Goal: Information Seeking & Learning: Find specific fact

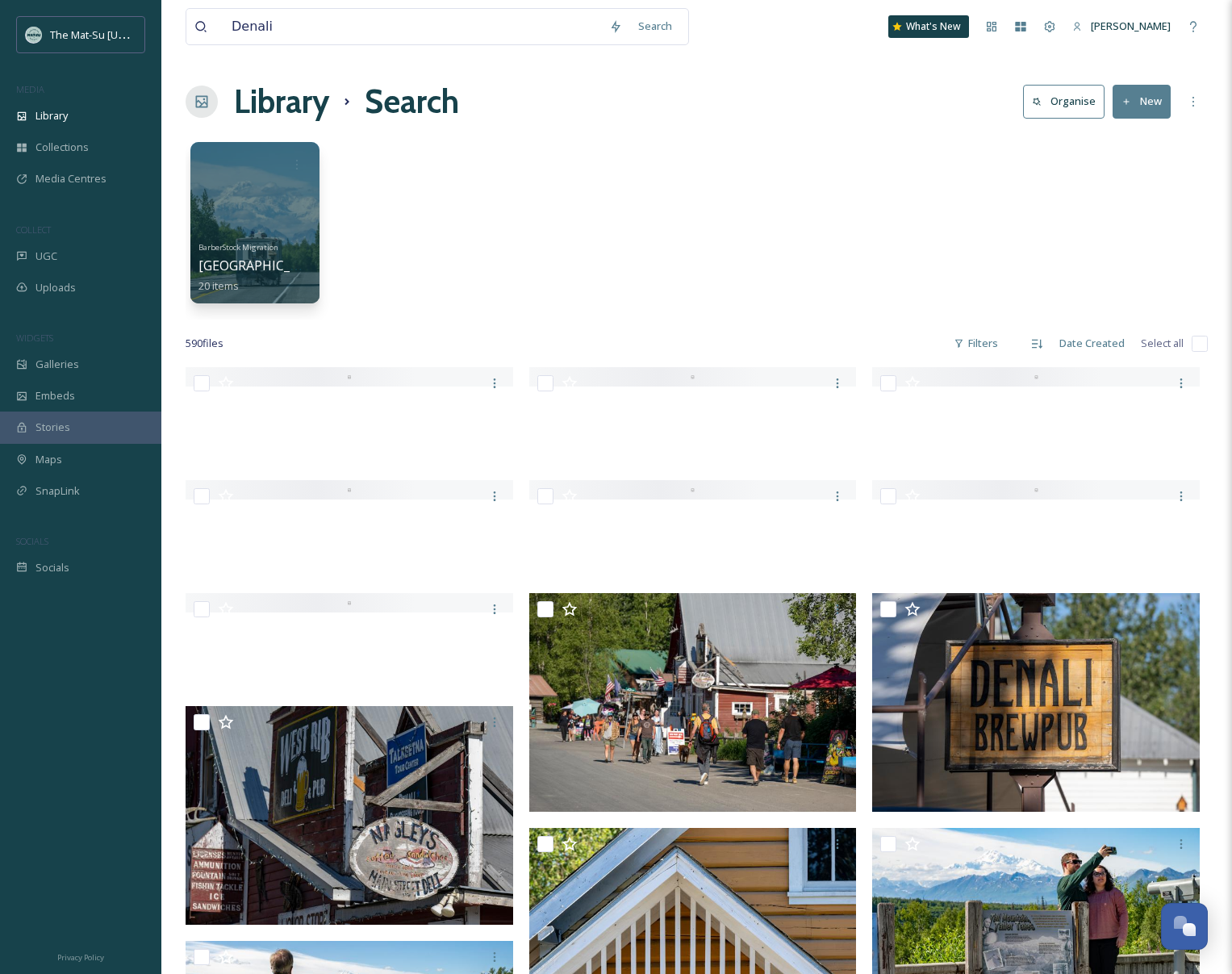
scroll to position [3538, 0]
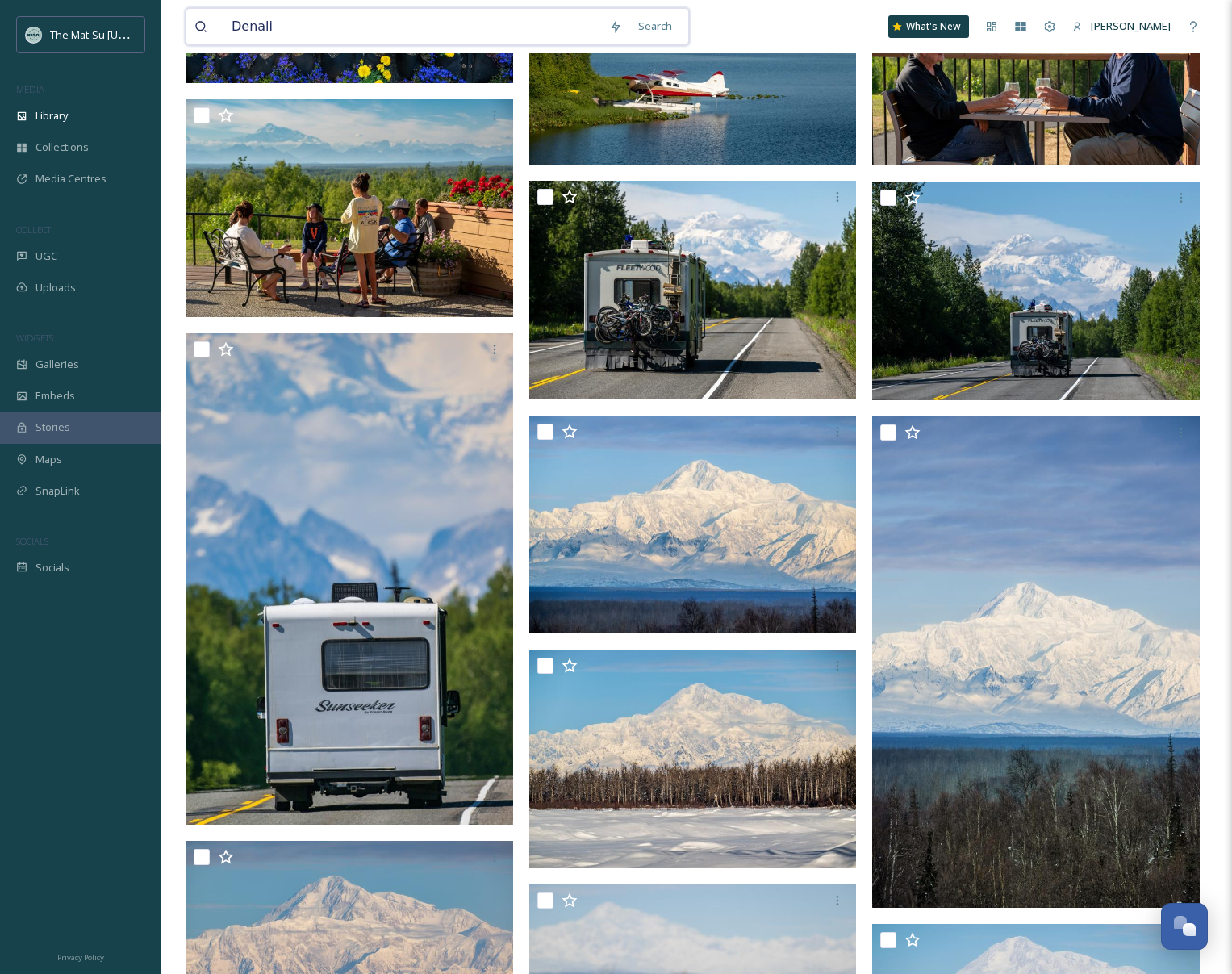
drag, startPoint x: 280, startPoint y: 29, endPoint x: 223, endPoint y: 24, distance: 57.2
click at [223, 24] on input "Denali" at bounding box center [412, 26] width 377 height 36
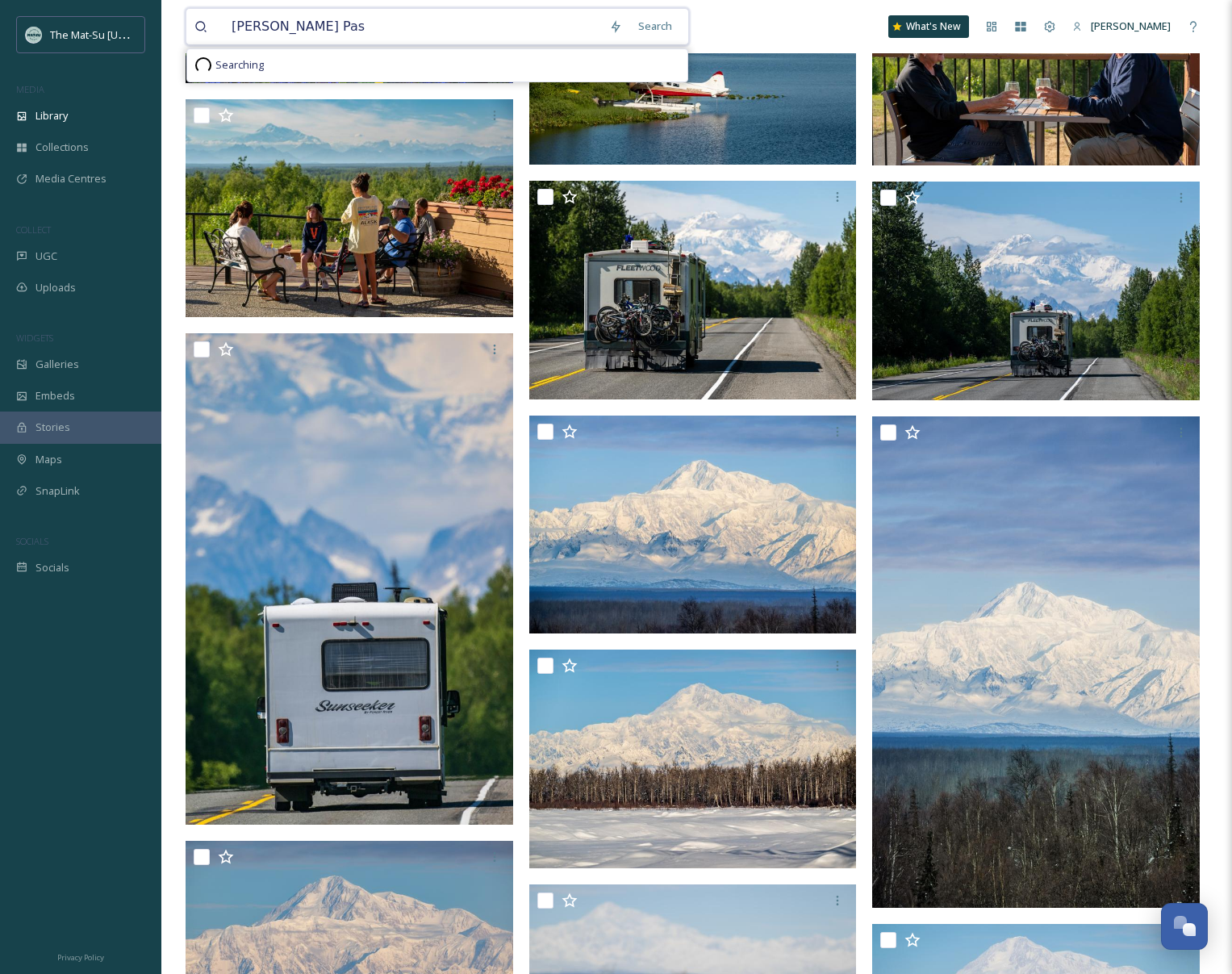
type input "[PERSON_NAME] Pass"
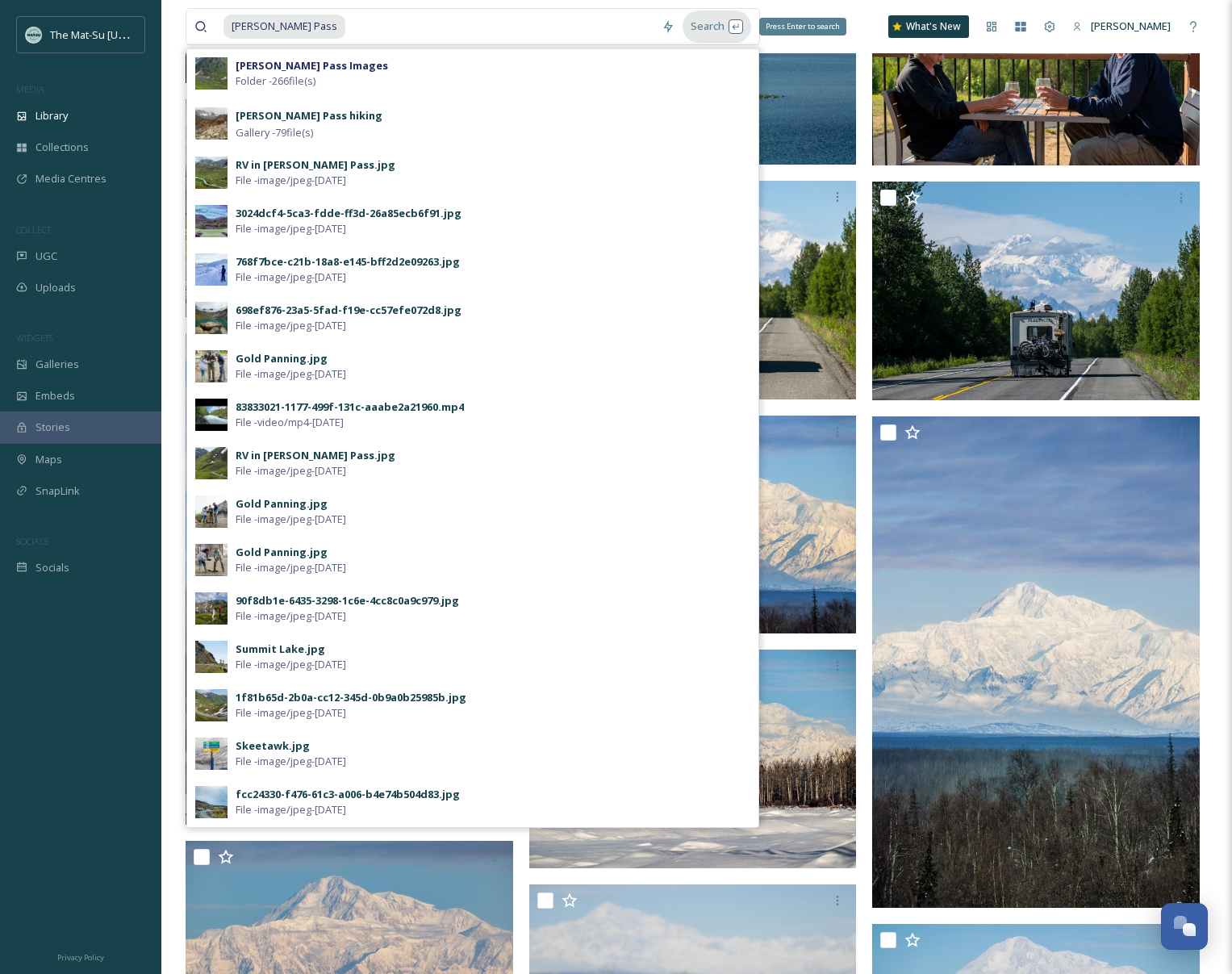
click at [690, 21] on div "Search Press Enter to search" at bounding box center [717, 26] width 68 height 32
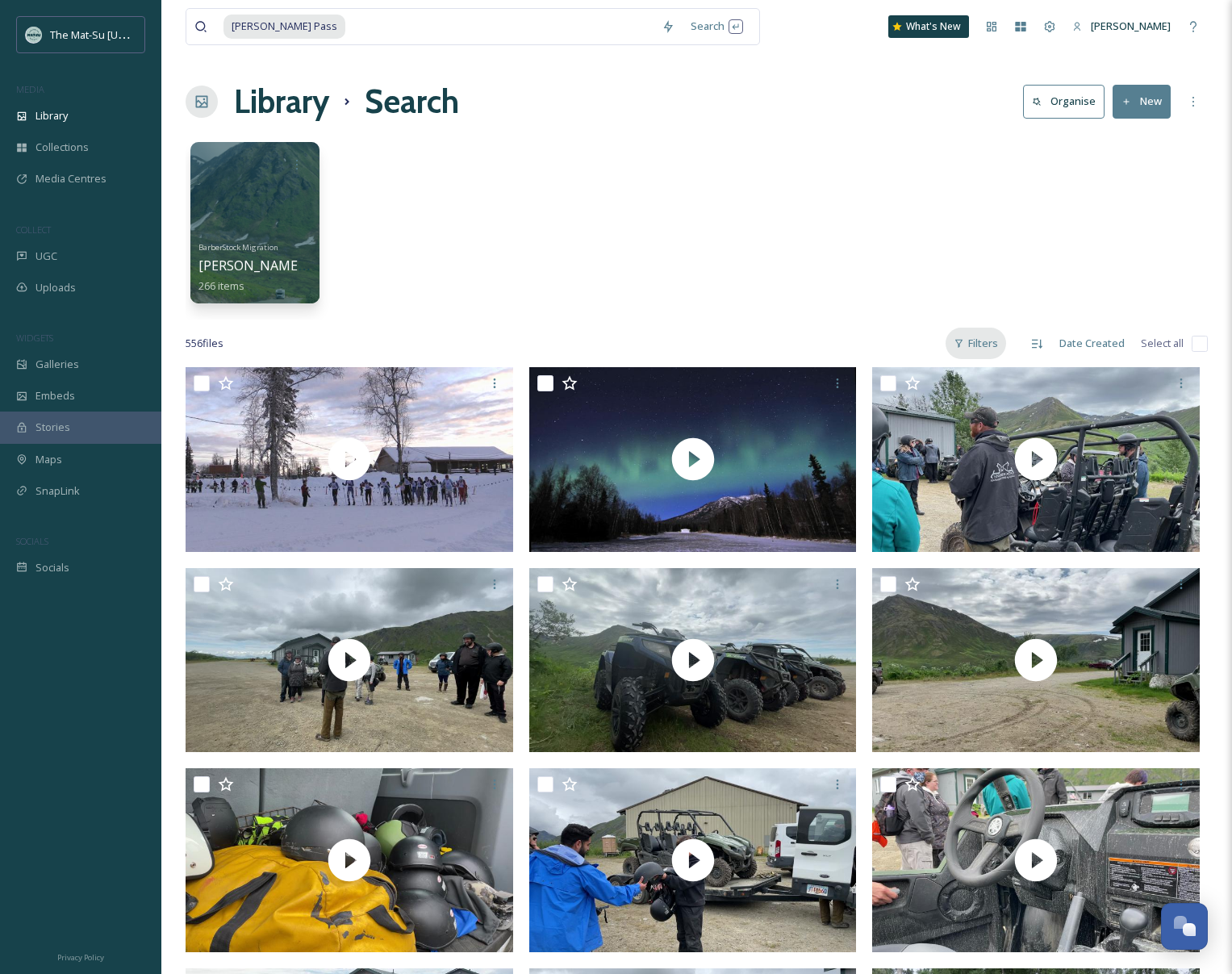
click at [977, 346] on div "Filters" at bounding box center [976, 343] width 60 height 32
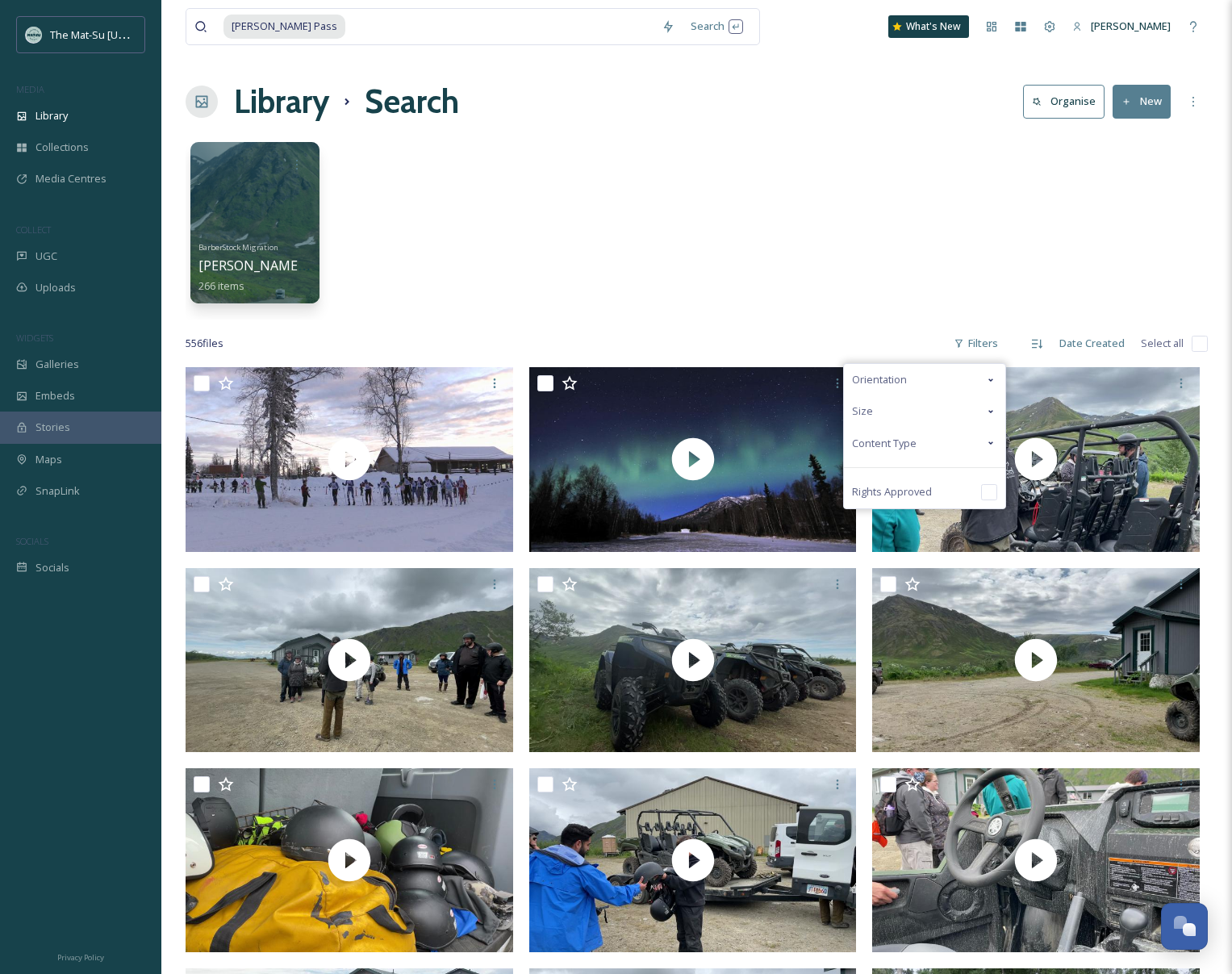
click at [896, 439] on span "Content Type" at bounding box center [884, 443] width 65 height 15
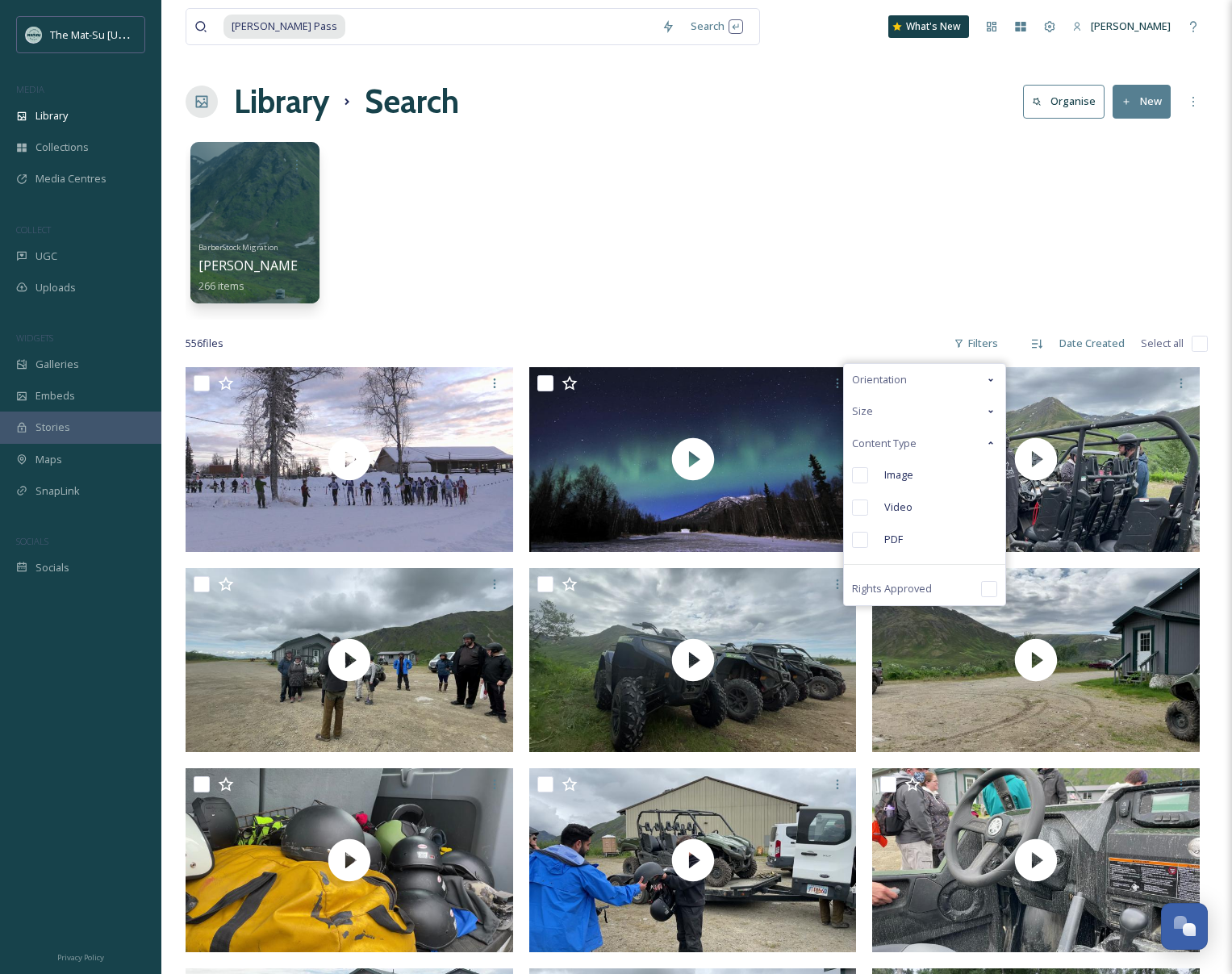
click at [868, 476] on input "checkbox" at bounding box center [859, 475] width 16 height 16
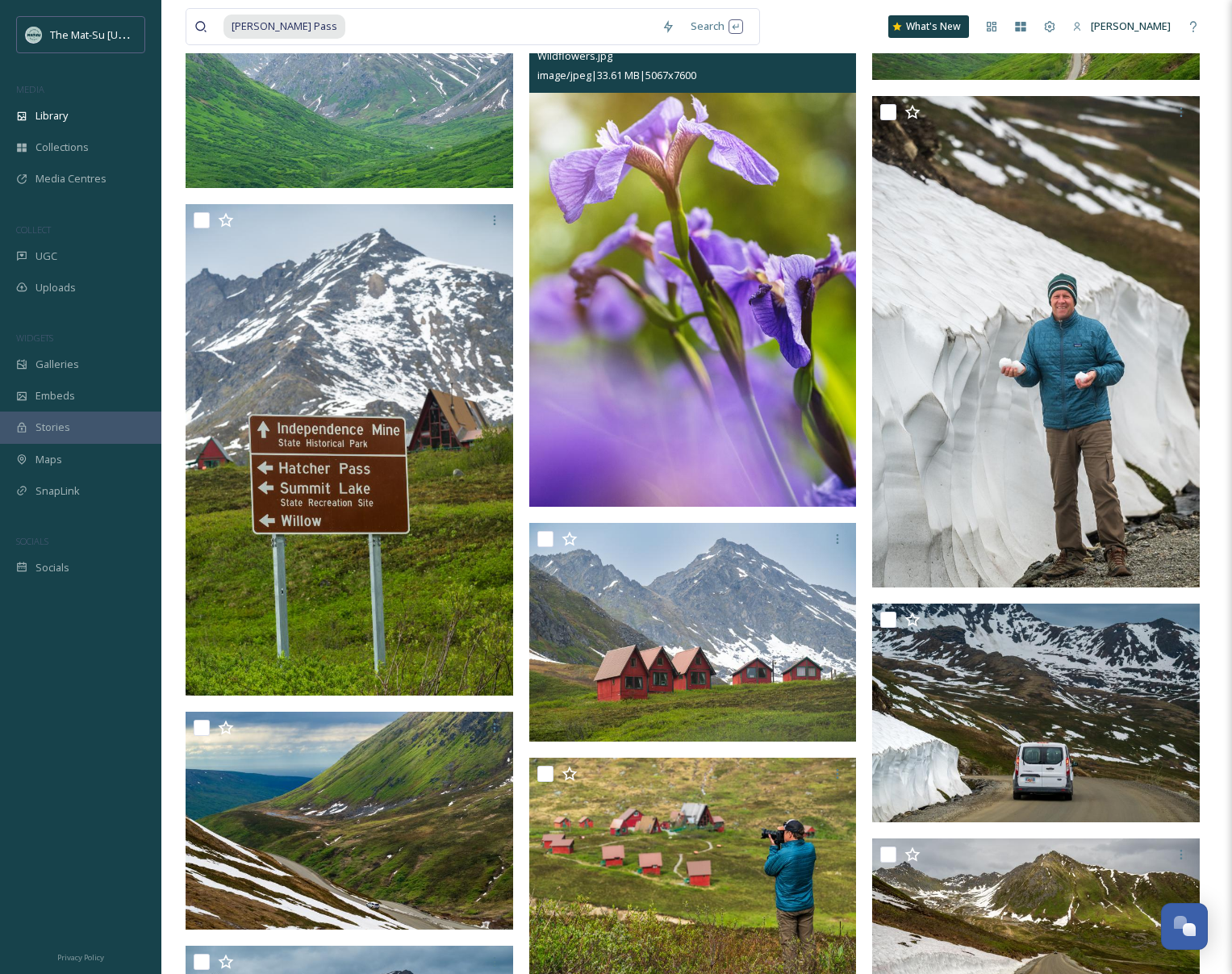
scroll to position [10512, 0]
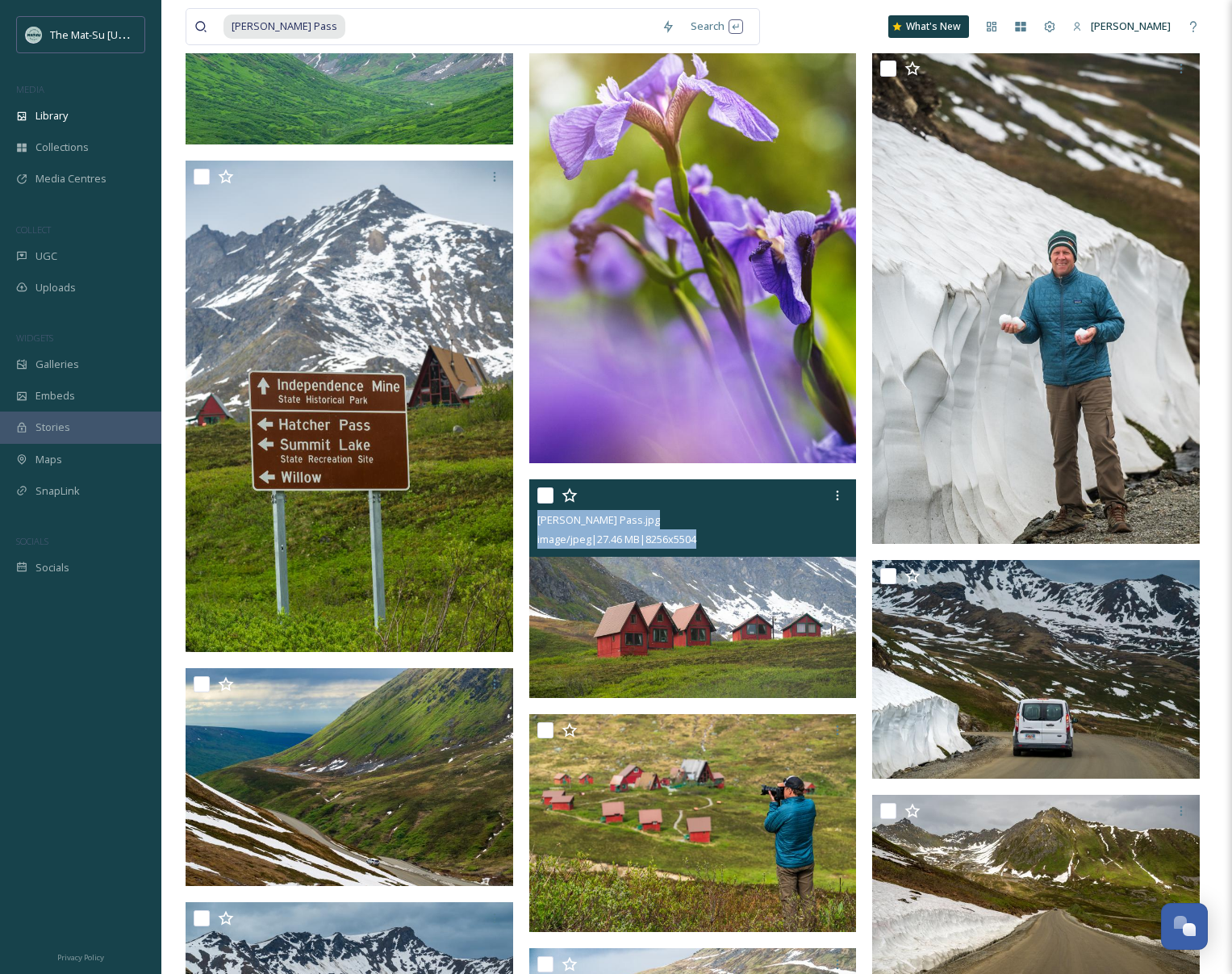
drag, startPoint x: 732, startPoint y: 539, endPoint x: 531, endPoint y: 522, distance: 201.7
click at [531, 522] on div "[PERSON_NAME] Pass.jpg image/jpeg | 27.46 MB | 8256 x 5504" at bounding box center [692, 518] width 327 height 78
copy div "[PERSON_NAME] Pass.jpg image/jpeg | 27.46 MB | 8256 x 5504"
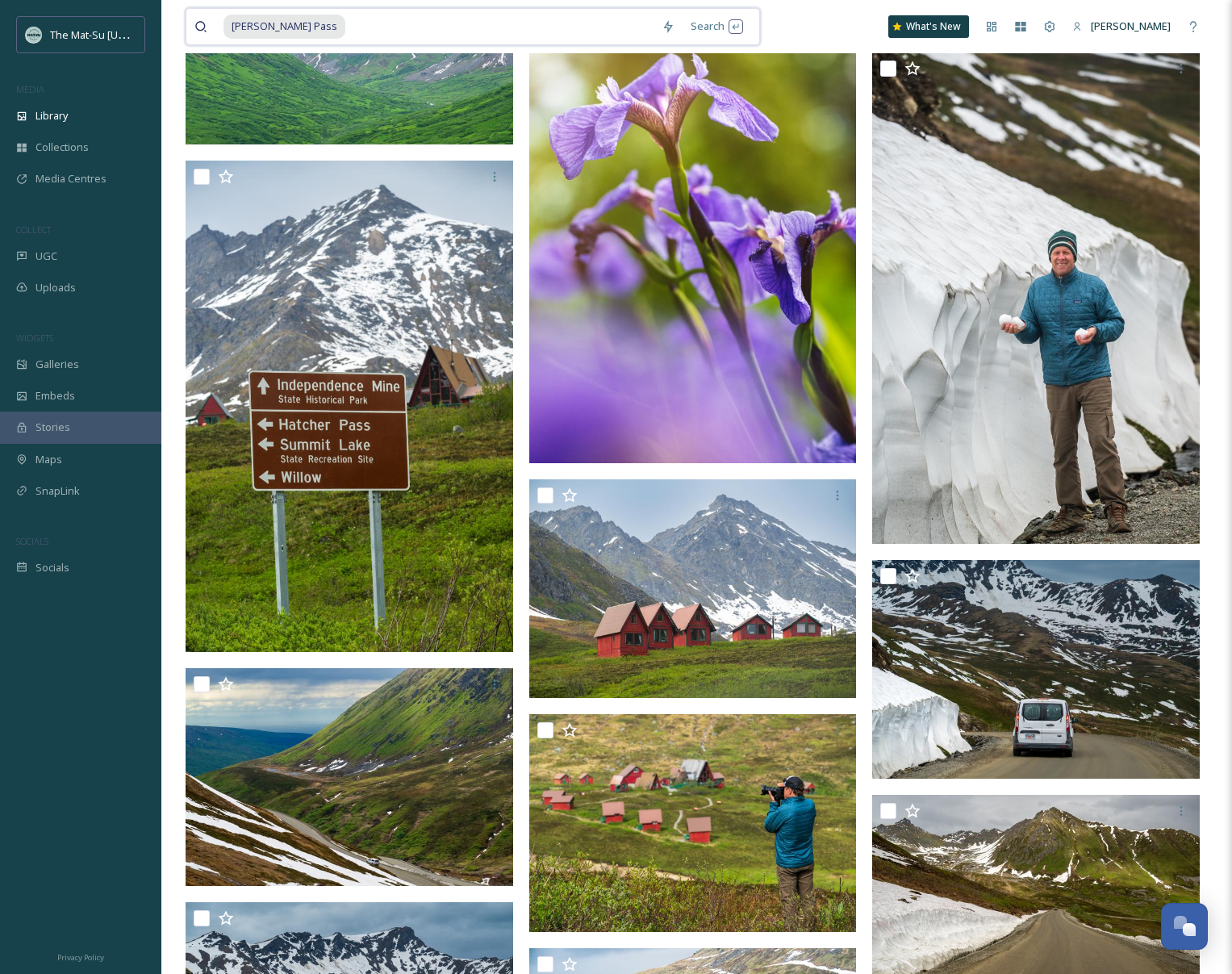
drag, startPoint x: 323, startPoint y: 23, endPoint x: 238, endPoint y: 20, distance: 85.1
click at [238, 20] on div "[PERSON_NAME] Pass" at bounding box center [438, 26] width 430 height 36
type input "H"
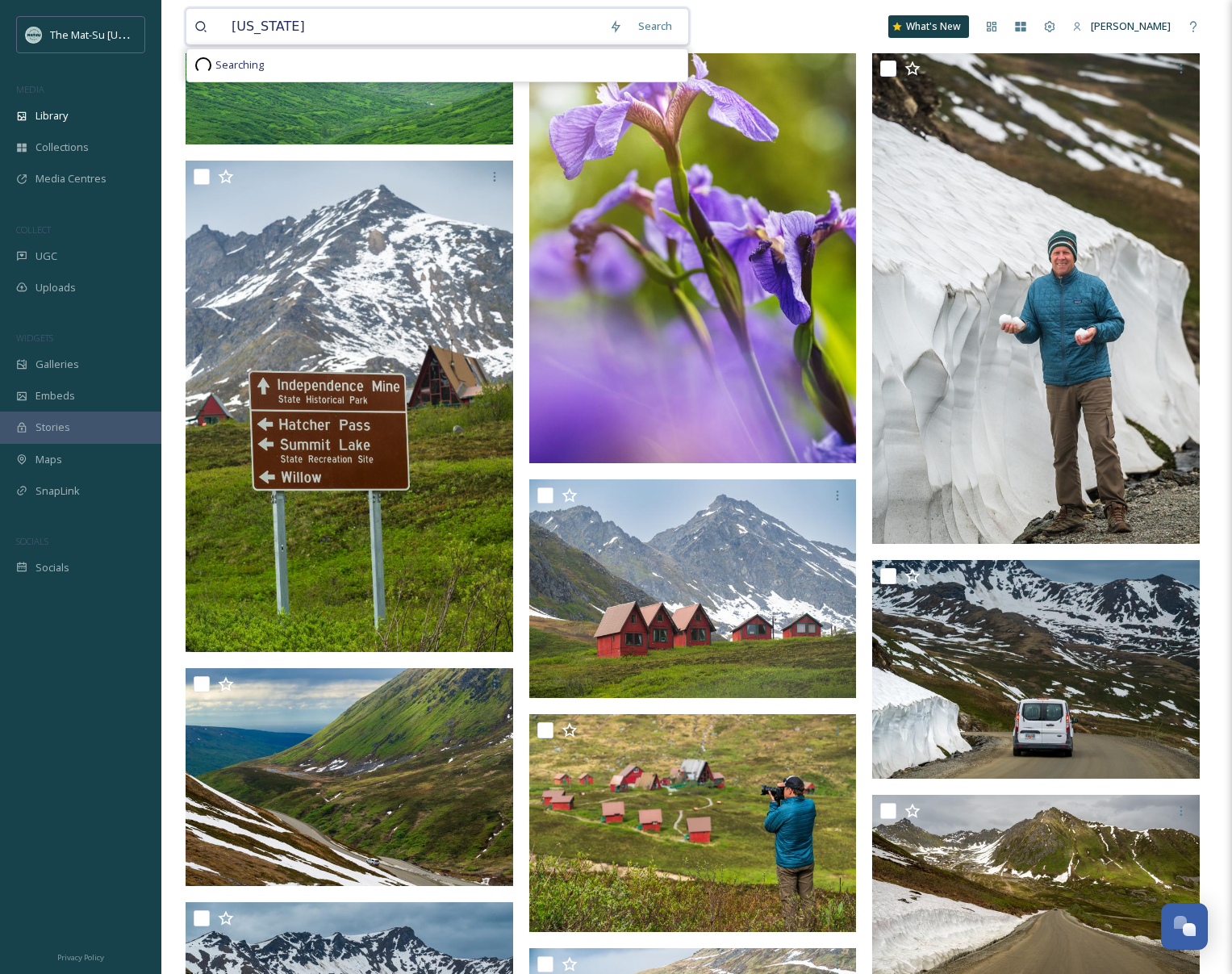
scroll to position [10517, 0]
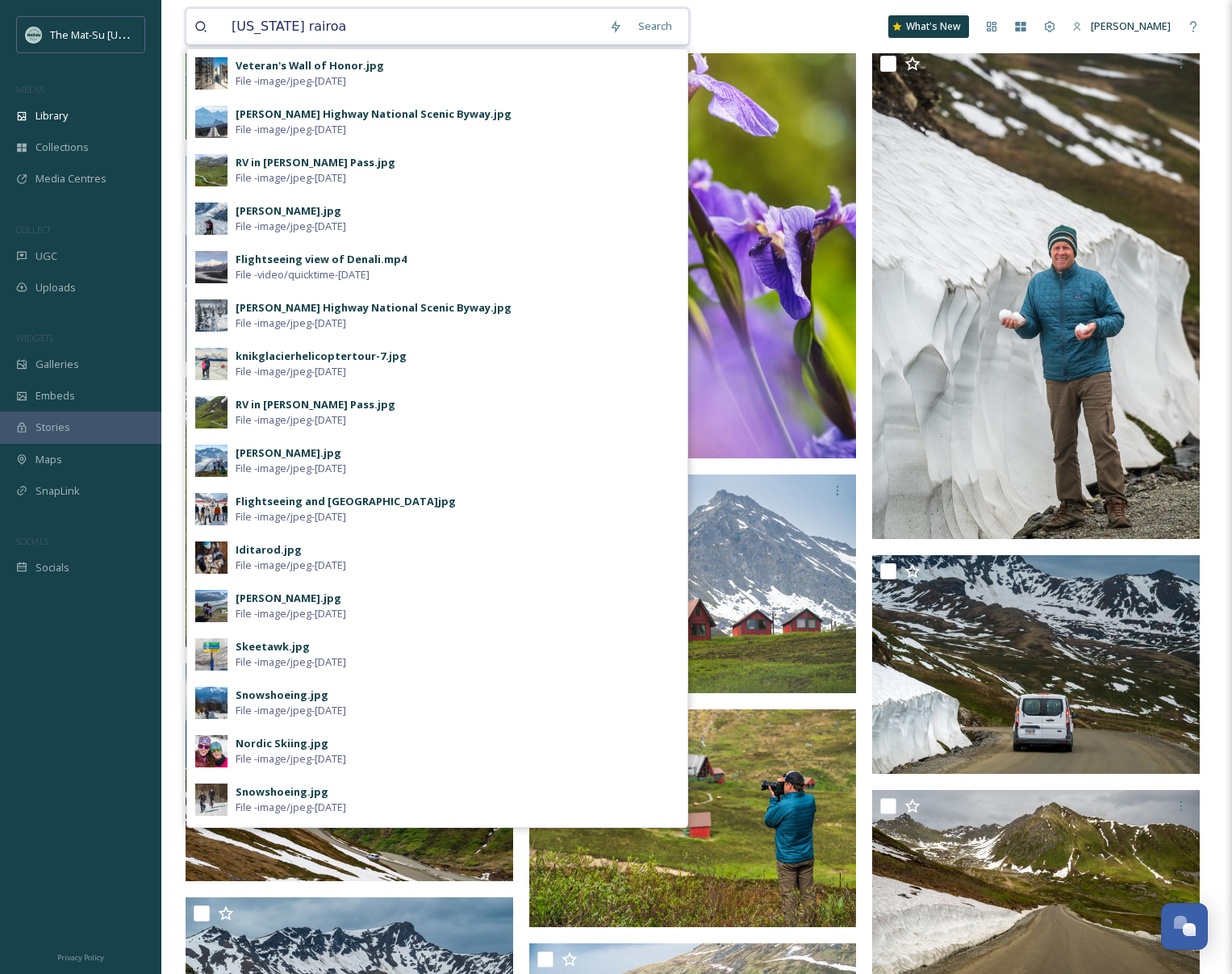
type input "[US_STATE] rairoad"
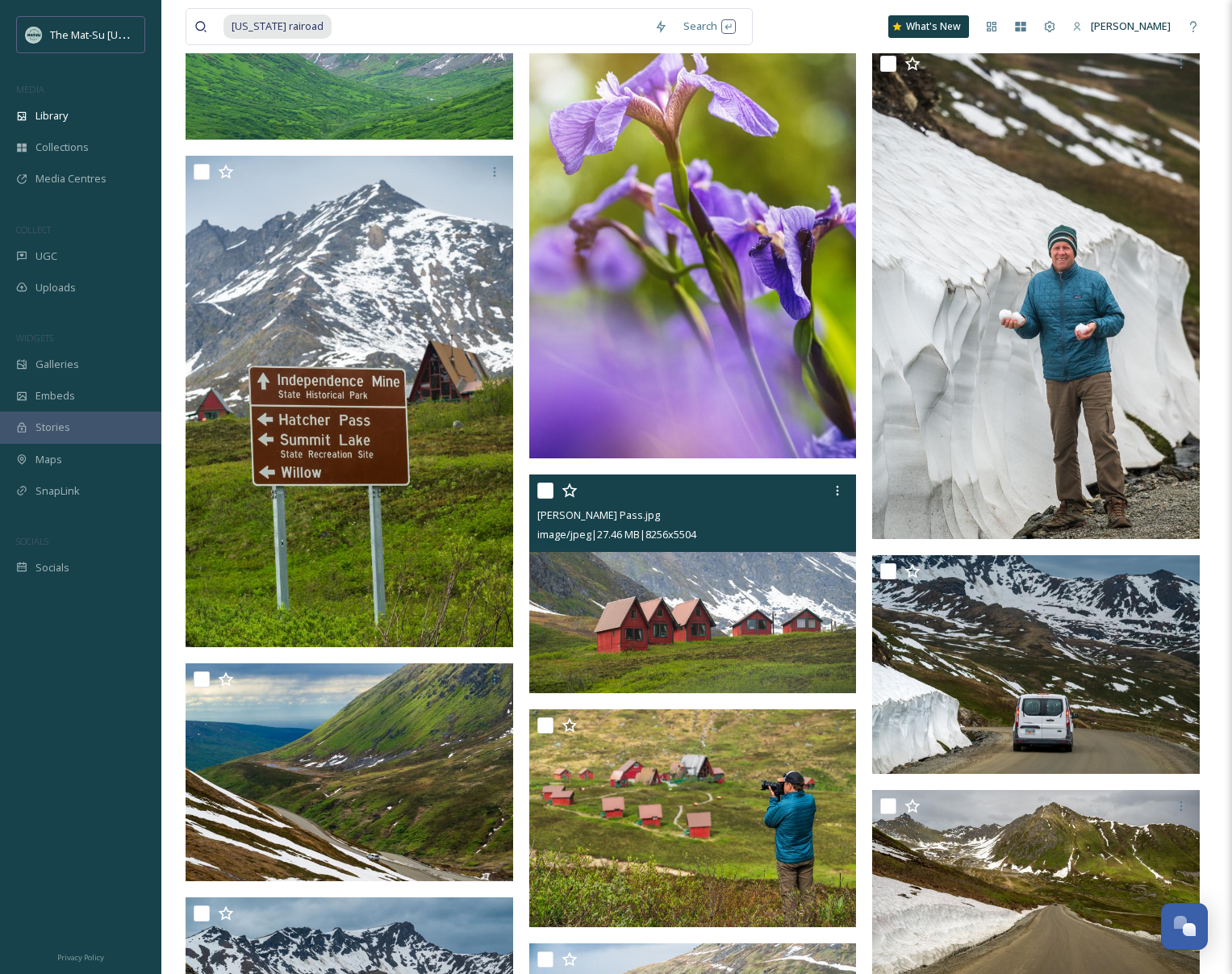
click at [642, 579] on img at bounding box center [692, 584] width 327 height 219
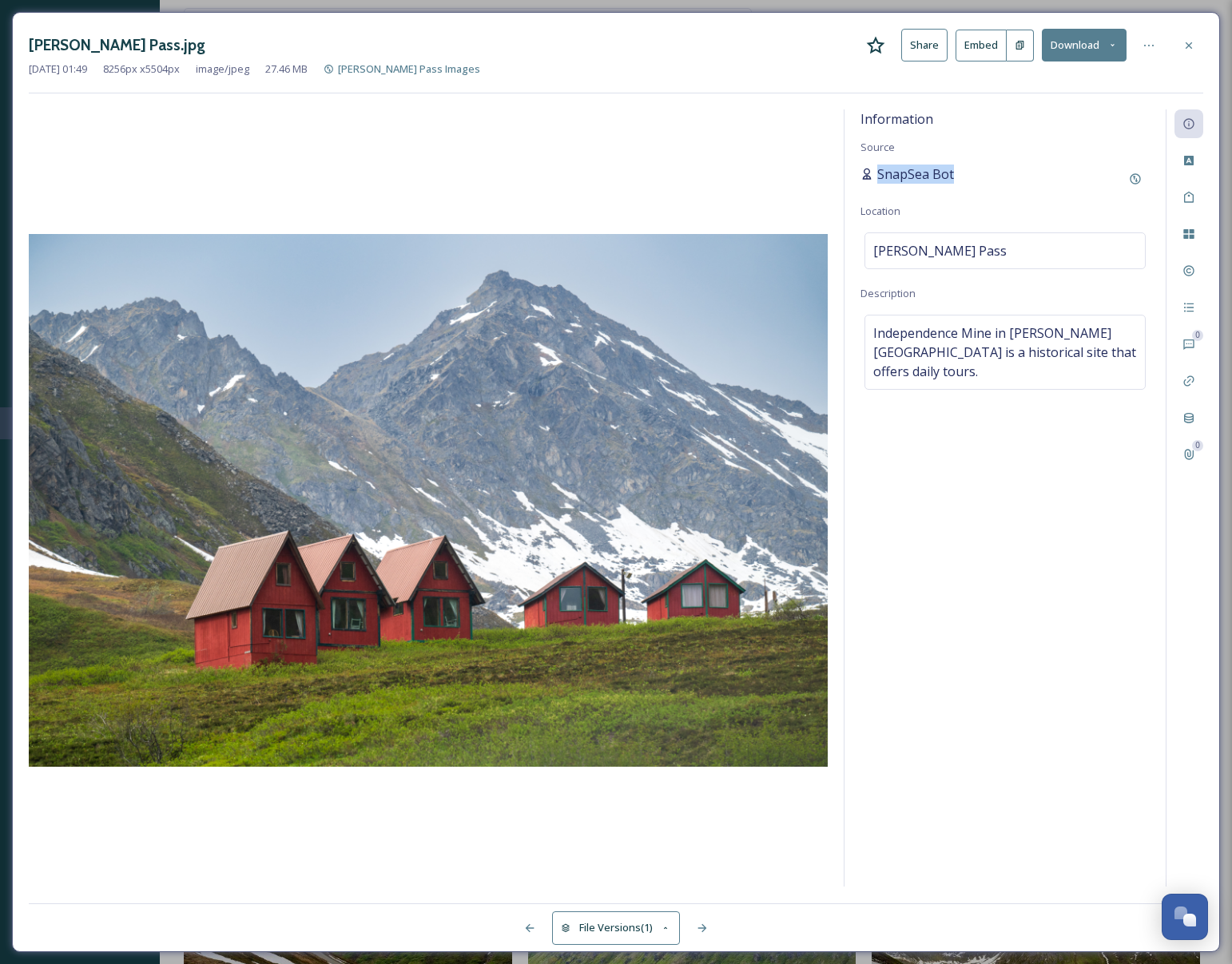
drag, startPoint x: 960, startPoint y: 175, endPoint x: 879, endPoint y: 174, distance: 81.0
click at [879, 174] on div "SnapSea Bot" at bounding box center [1004, 178] width 289 height 29
copy span "SnapSea Bot"
click at [1195, 46] on icon at bounding box center [1189, 46] width 13 height 13
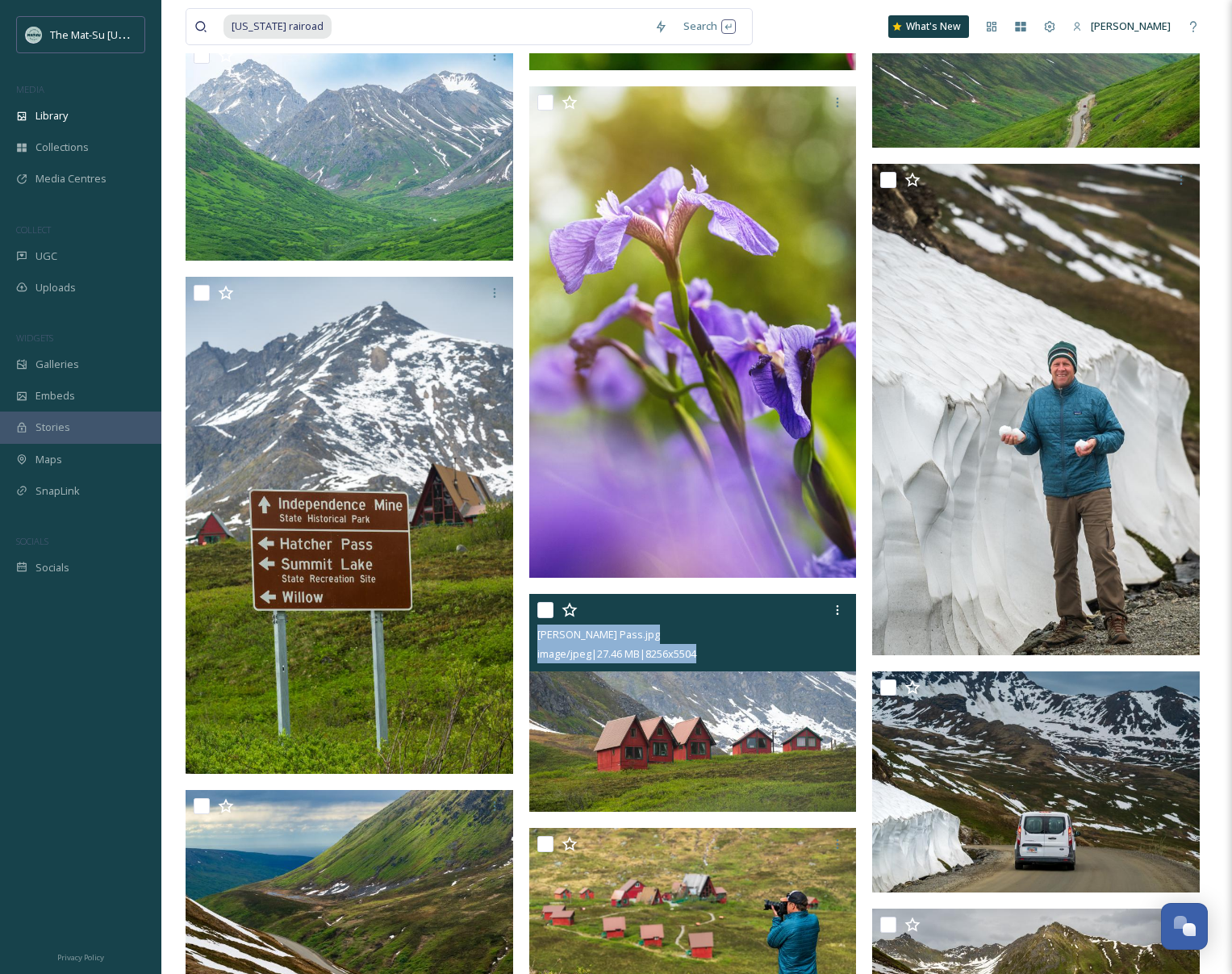
drag, startPoint x: 753, startPoint y: 659, endPoint x: 538, endPoint y: 642, distance: 215.7
click at [538, 642] on div "[PERSON_NAME] Pass.jpg image/jpeg | 27.46 MB | 8256 x 5504" at bounding box center [692, 632] width 327 height 78
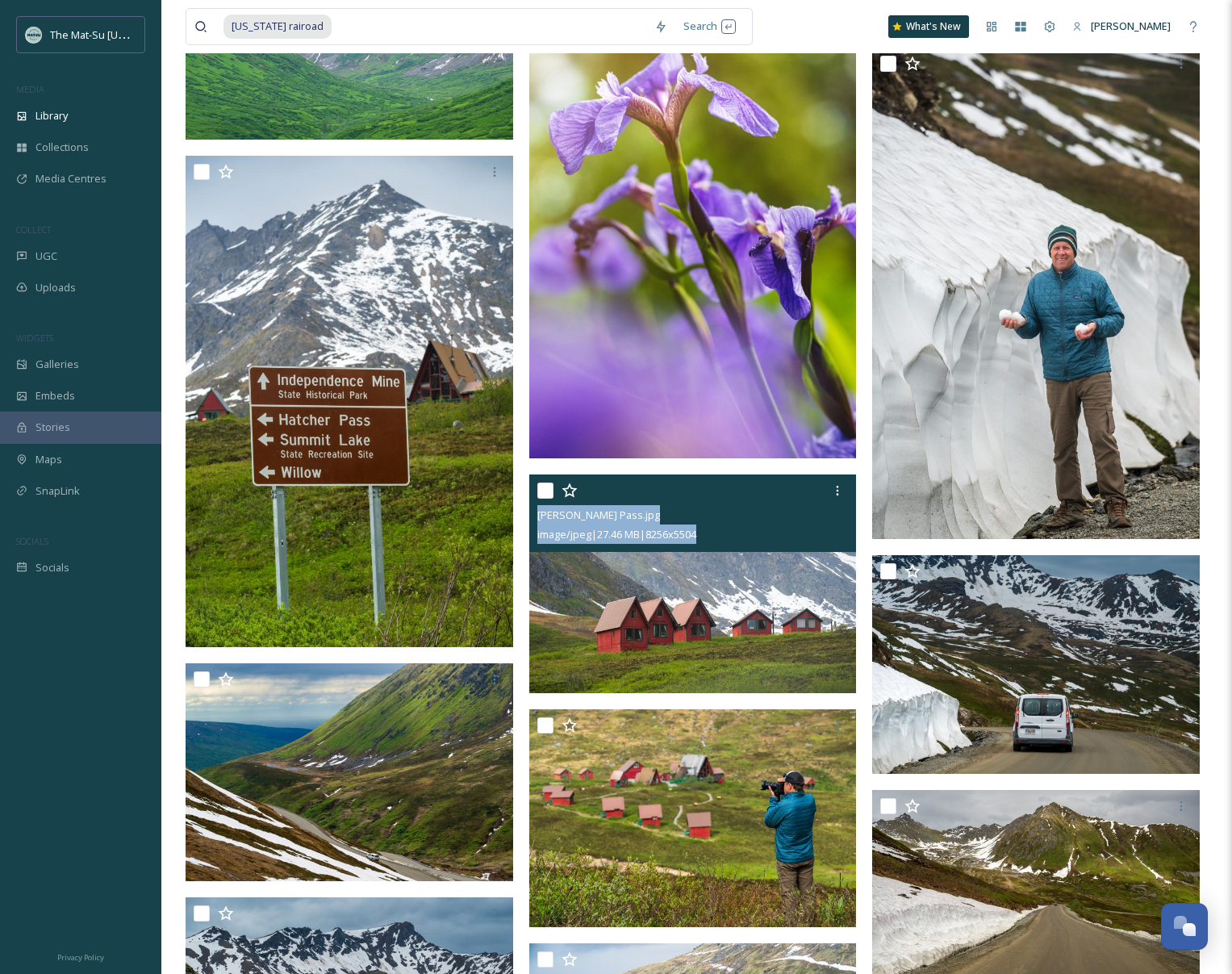
copy div "[PERSON_NAME] Pass.jpg image/jpeg | 27.46 MB | 8256 x 5504"
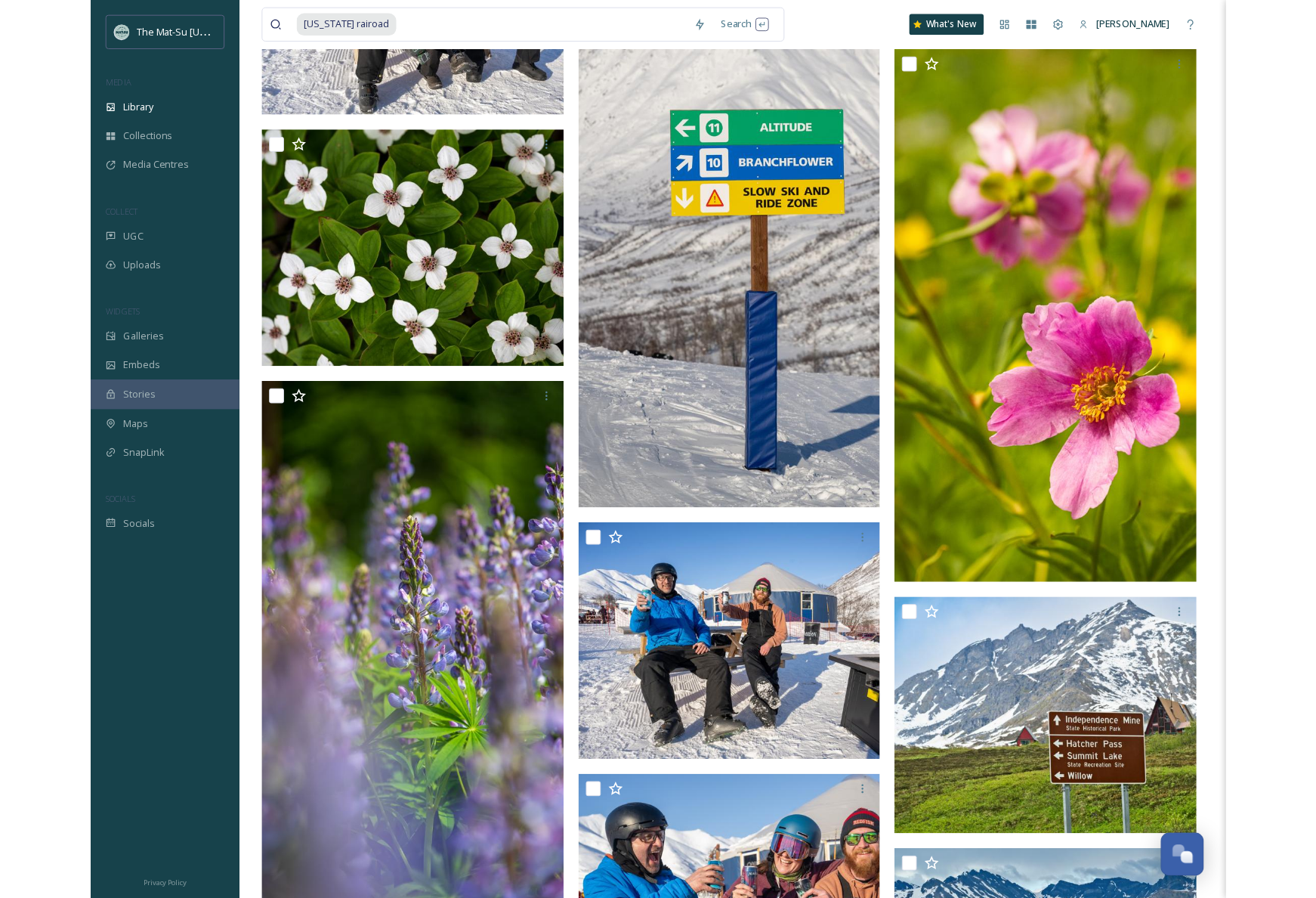
scroll to position [11420, 0]
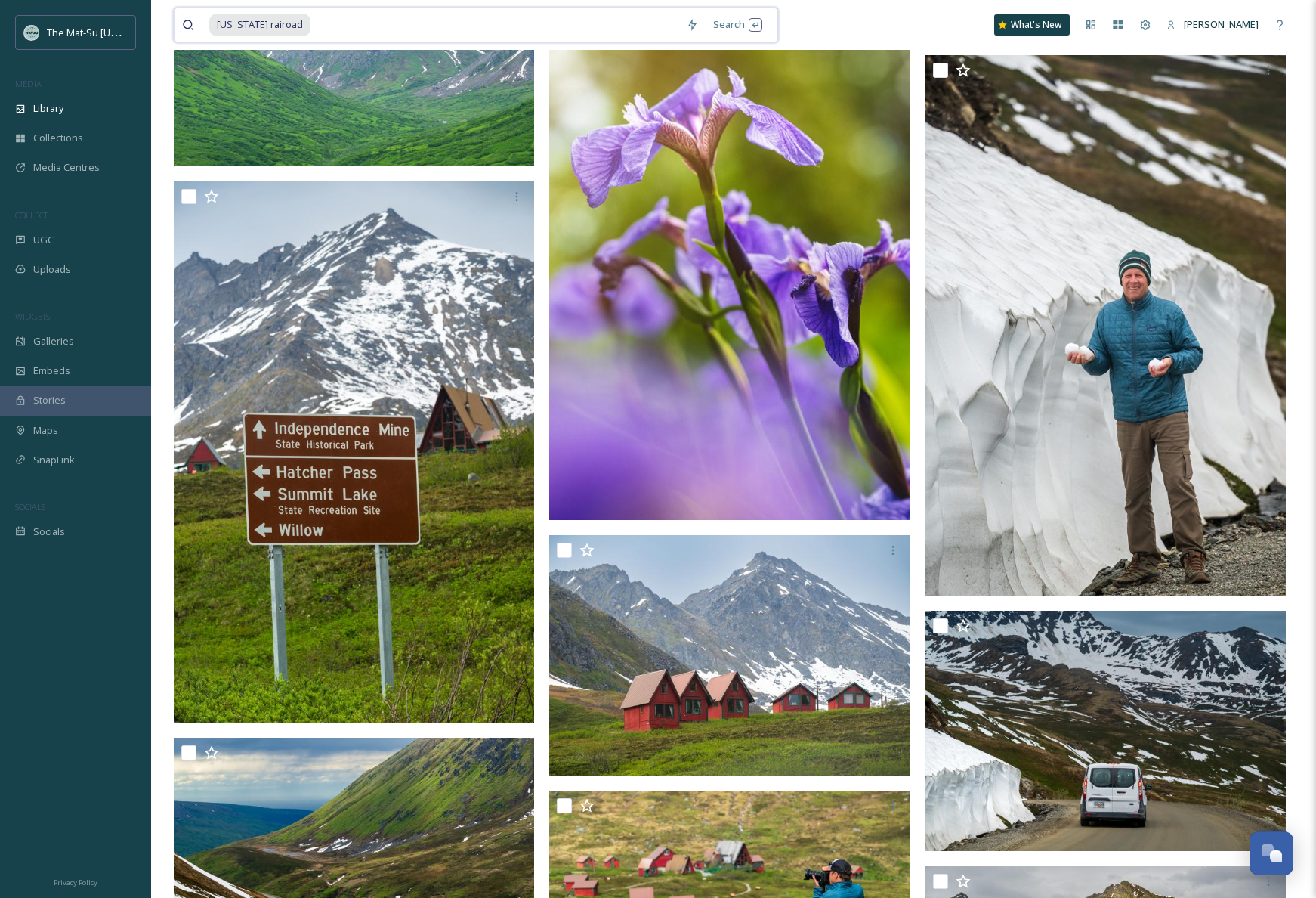
click at [323, 25] on input at bounding box center [495, 25] width 366 height 33
click at [728, 25] on div "Search Press Enter to search" at bounding box center [737, 25] width 64 height 30
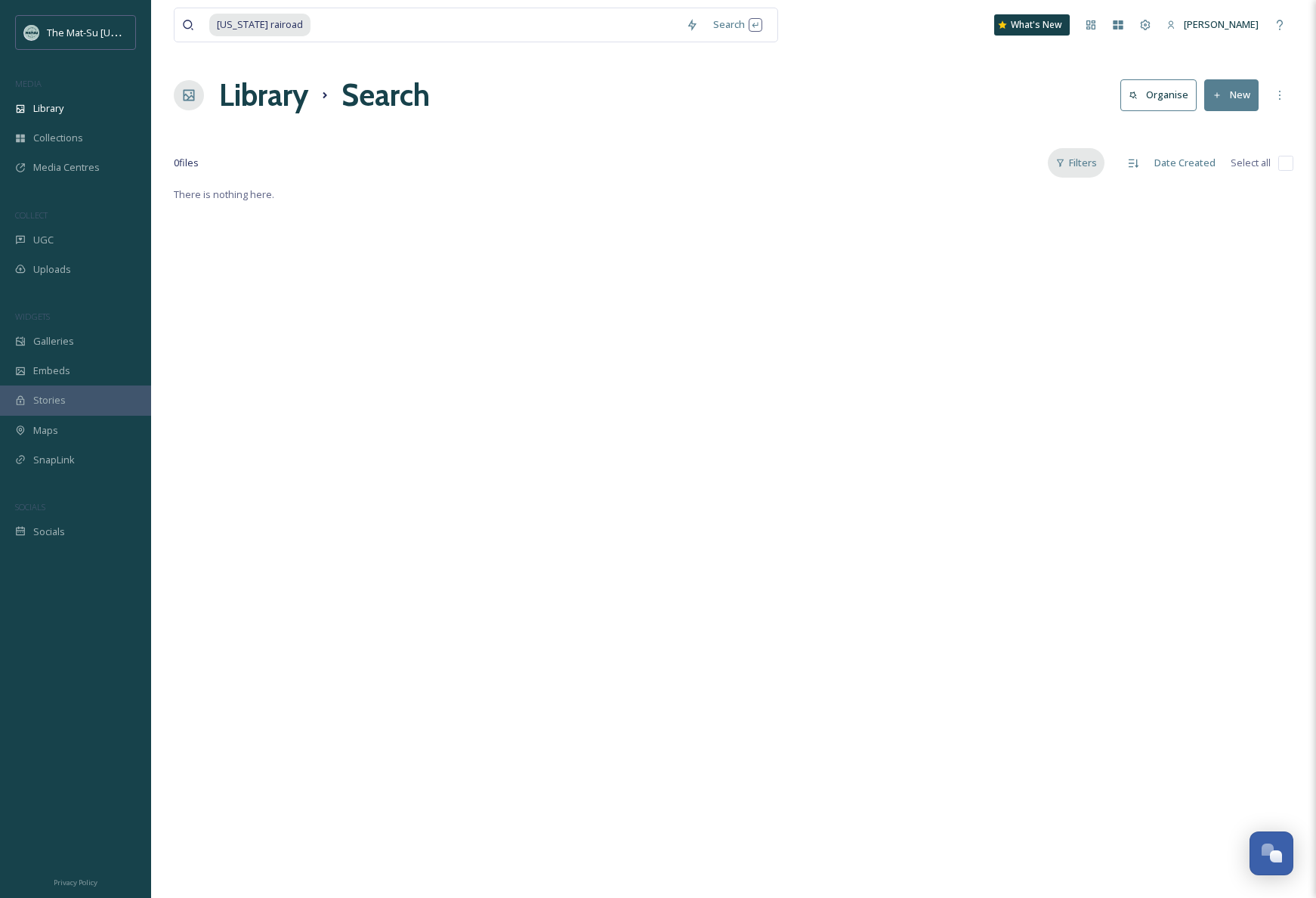
scroll to position [2, 0]
drag, startPoint x: 288, startPoint y: 25, endPoint x: 219, endPoint y: 25, distance: 69.0
click at [219, 25] on span "[US_STATE] rairoad" at bounding box center [259, 24] width 101 height 22
click at [717, 29] on div "Search Press Enter to search" at bounding box center [714, 25] width 64 height 30
drag, startPoint x: 266, startPoint y: 24, endPoint x: 197, endPoint y: 24, distance: 69.0
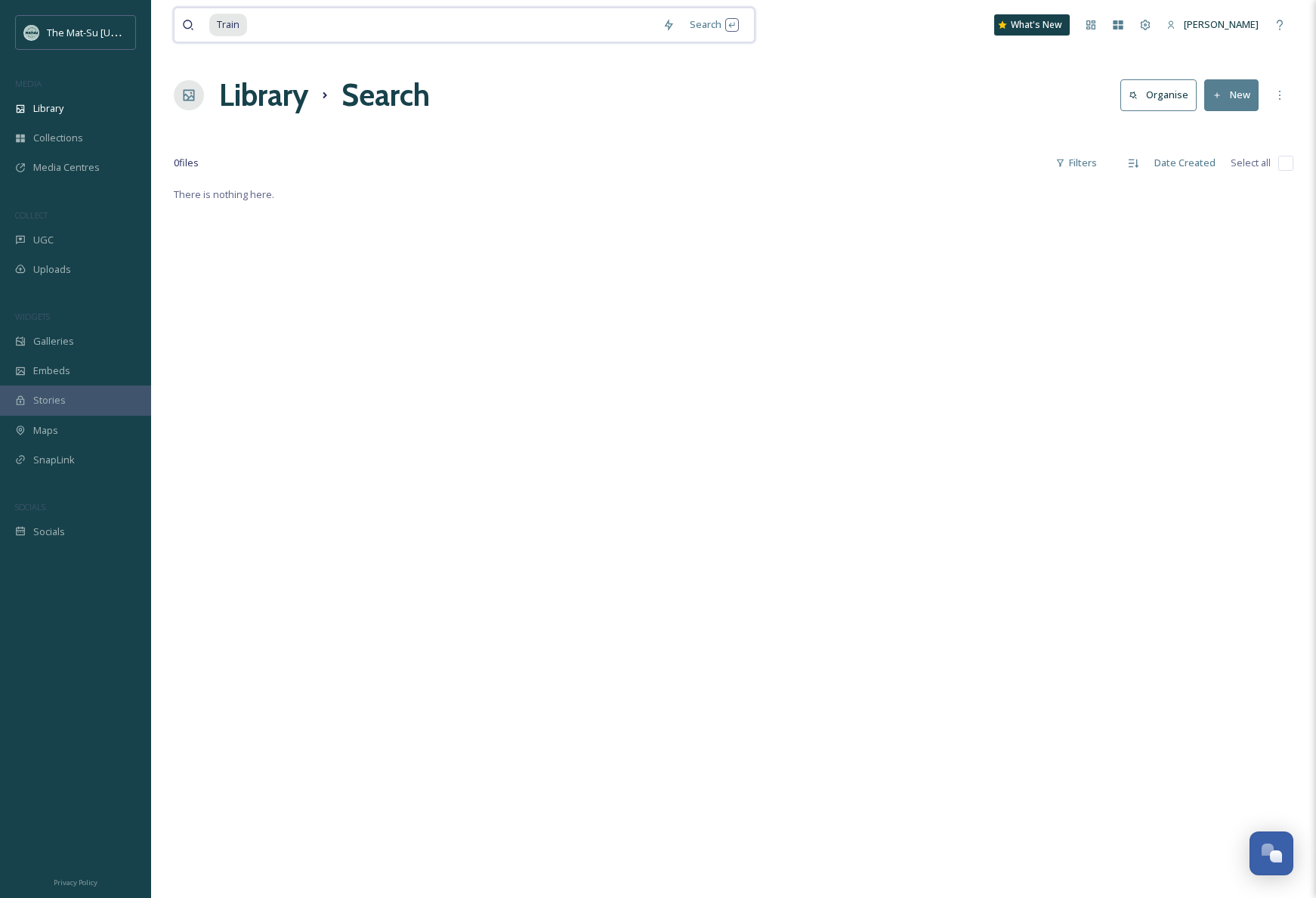
click at [197, 24] on div "Train" at bounding box center [418, 25] width 473 height 33
type input "A"
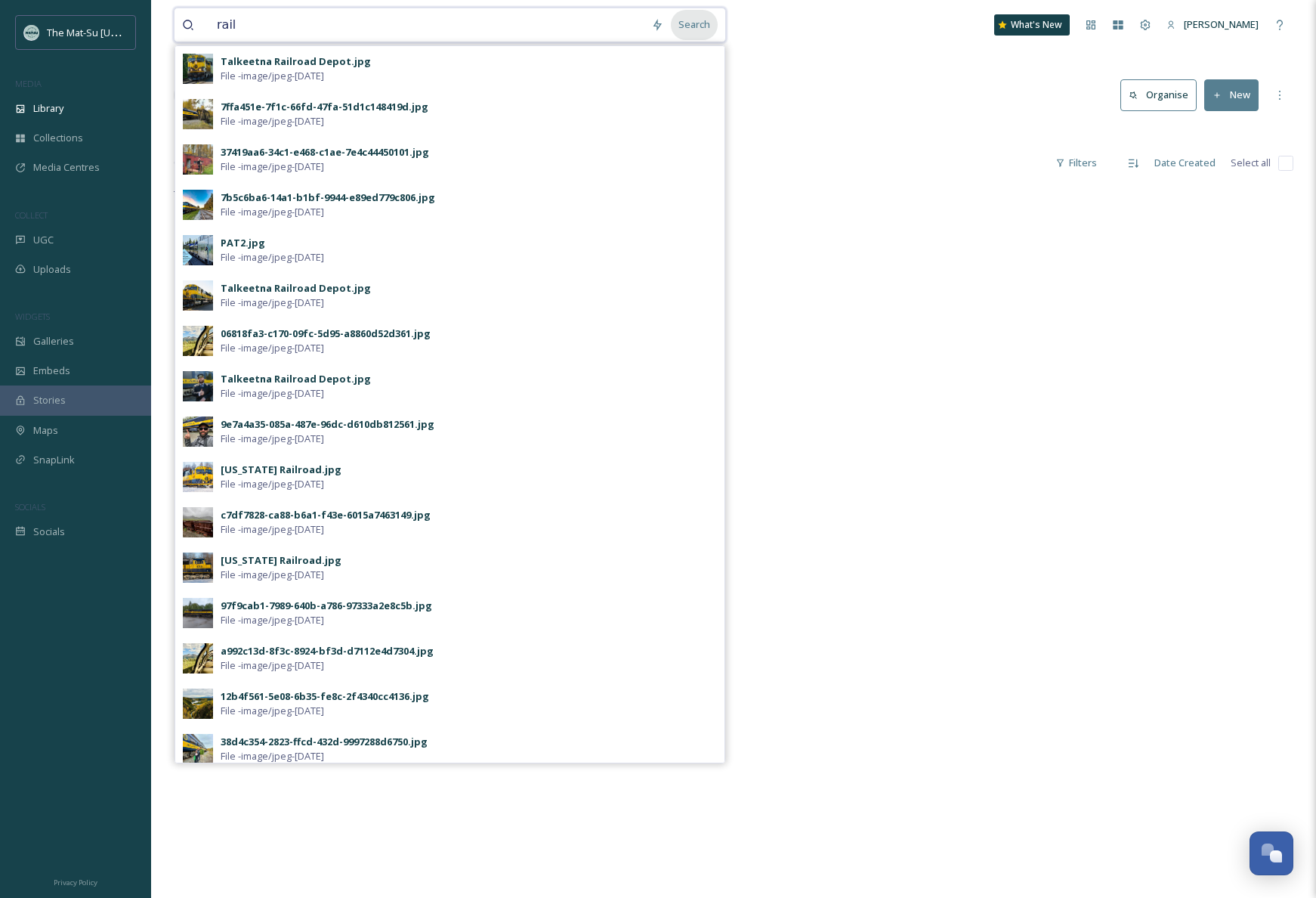
type input "rail"
click at [703, 30] on div "Search" at bounding box center [694, 25] width 47 height 30
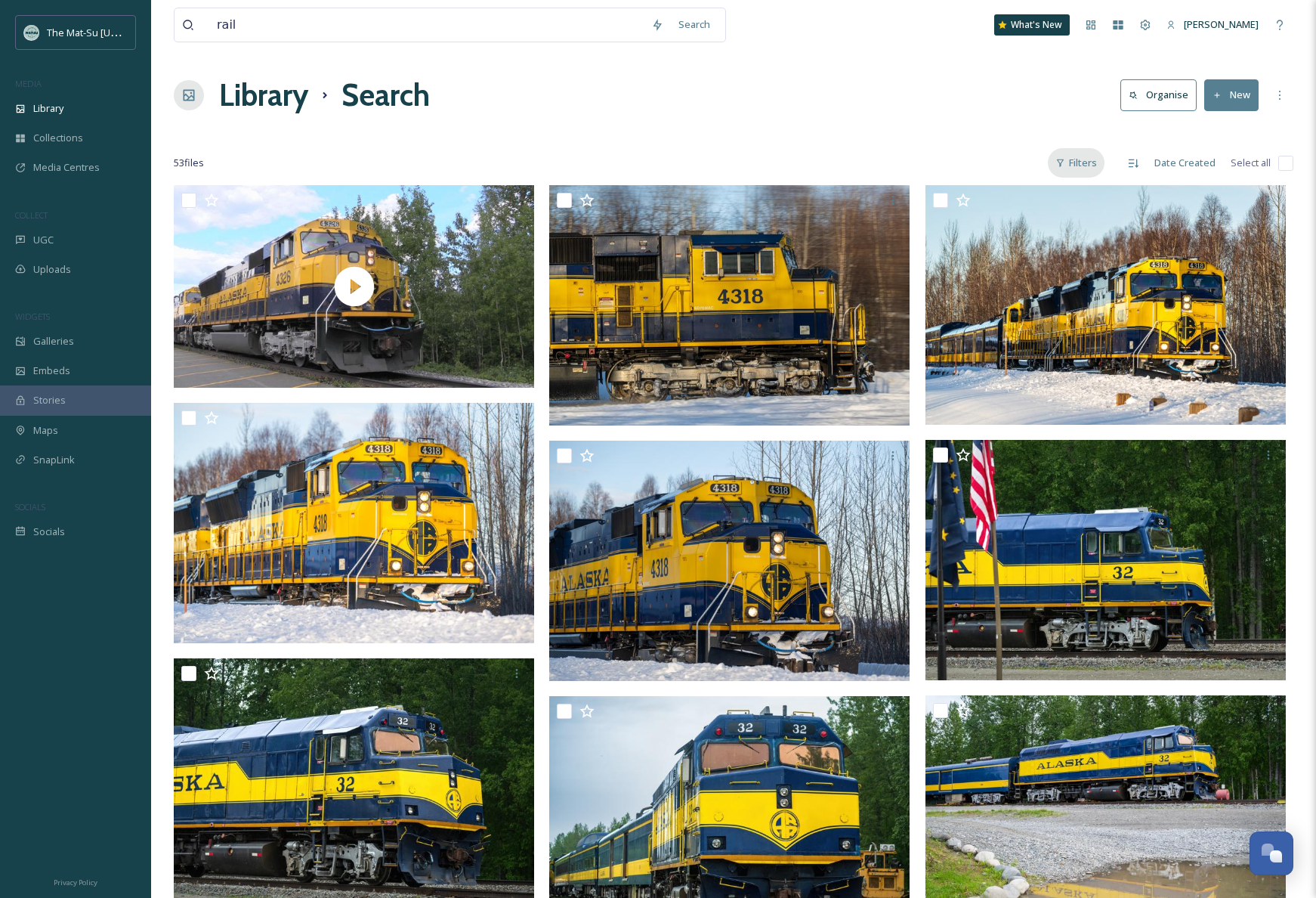
click at [1088, 162] on div "Filters" at bounding box center [1076, 163] width 56 height 30
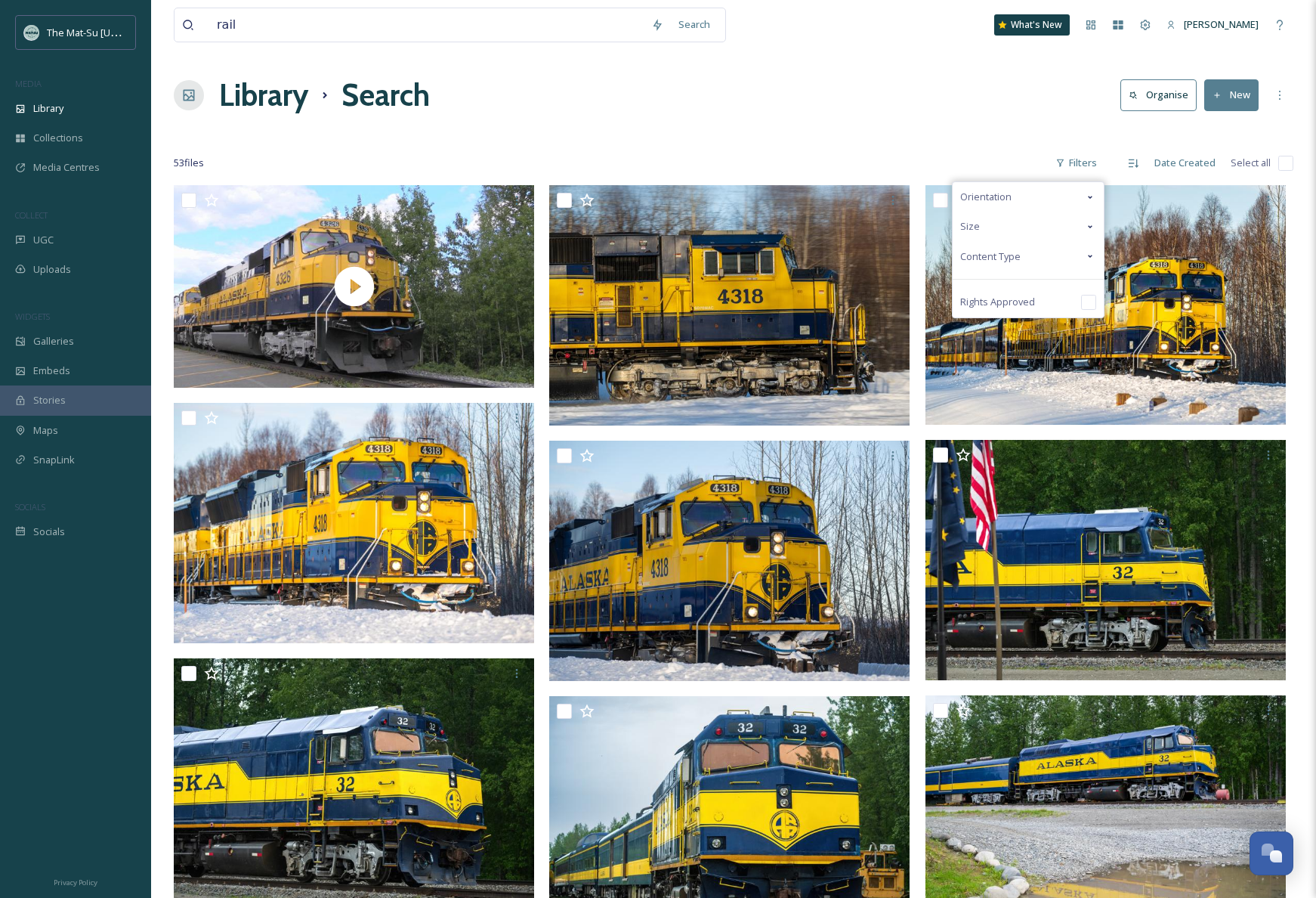
click at [1004, 251] on span "Content Type" at bounding box center [990, 257] width 61 height 14
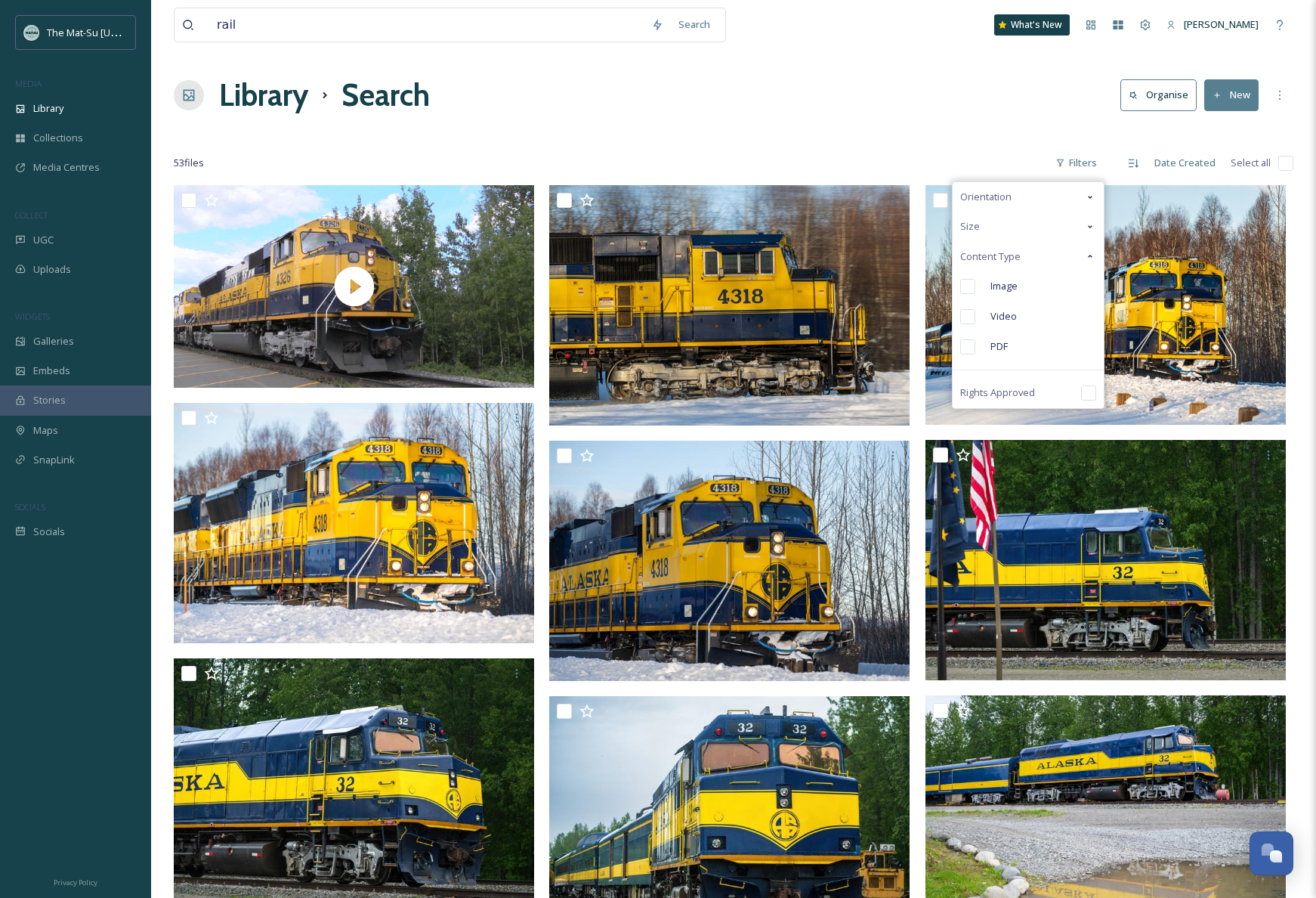
click at [978, 285] on div "Image" at bounding box center [1028, 286] width 151 height 30
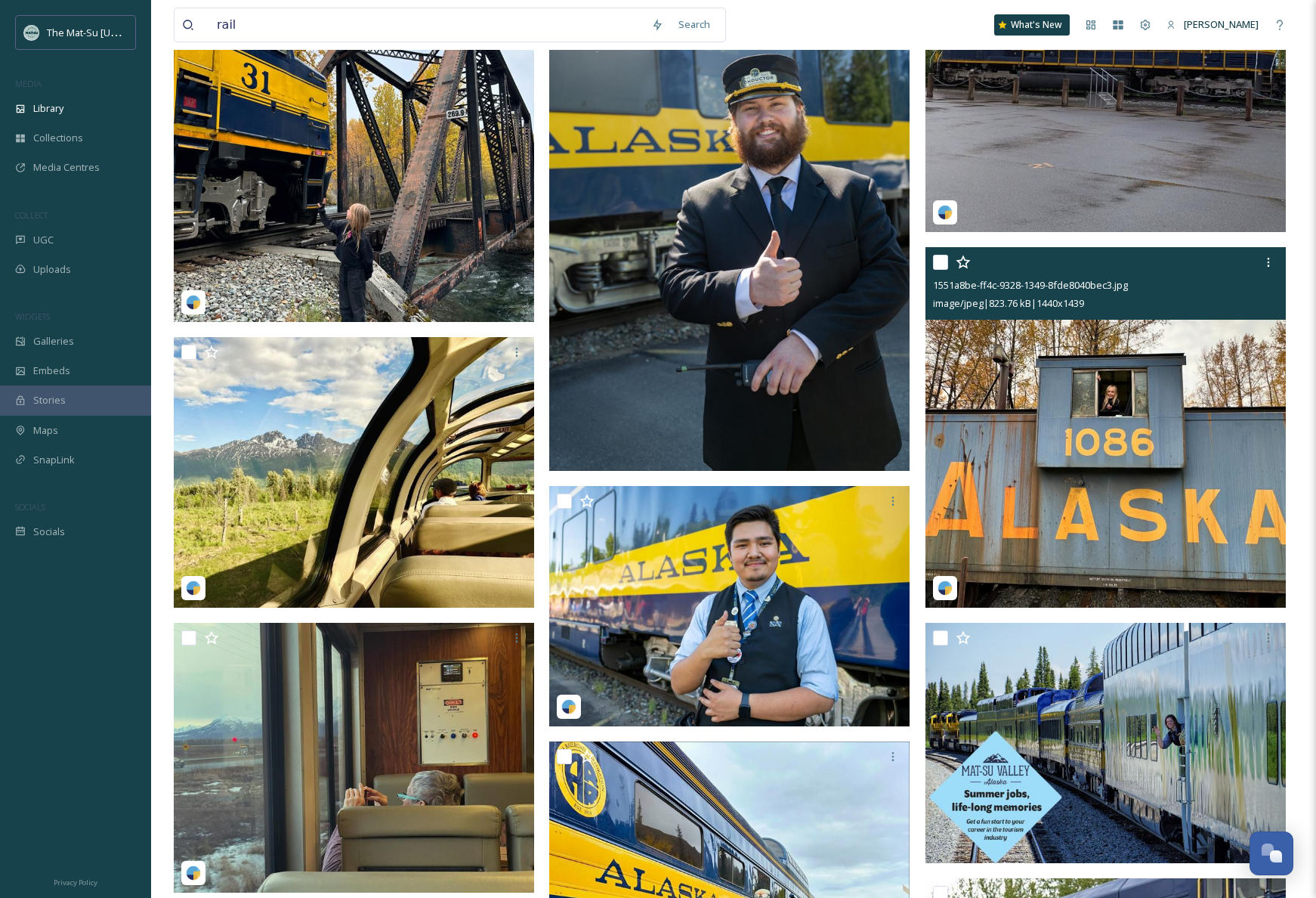
scroll to position [2133, 0]
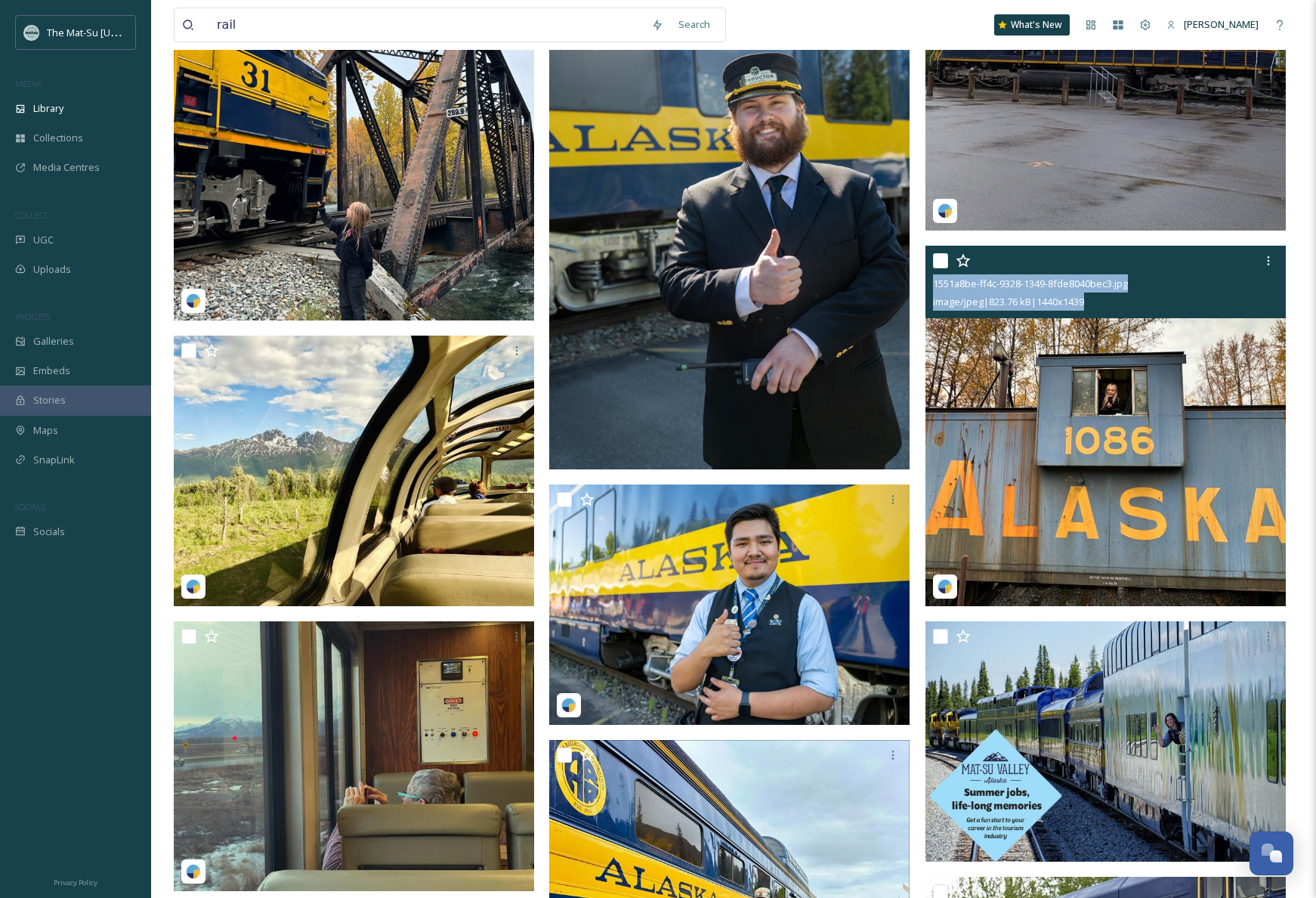
drag, startPoint x: 1120, startPoint y: 301, endPoint x: 930, endPoint y: 287, distance: 190.5
click at [930, 287] on div "1551a8be-ff4c-9328-1349-8fde8040bec3.jpg image/jpeg | 823.76 kB | 1440 x 1439" at bounding box center [1105, 281] width 360 height 73
copy div "1551a8be-ff4c-9328-1349-8fde8040bec3.jpg image/jpeg | 823.76 kB | 1440 x 1439"
click at [1153, 397] on img at bounding box center [1105, 425] width 360 height 360
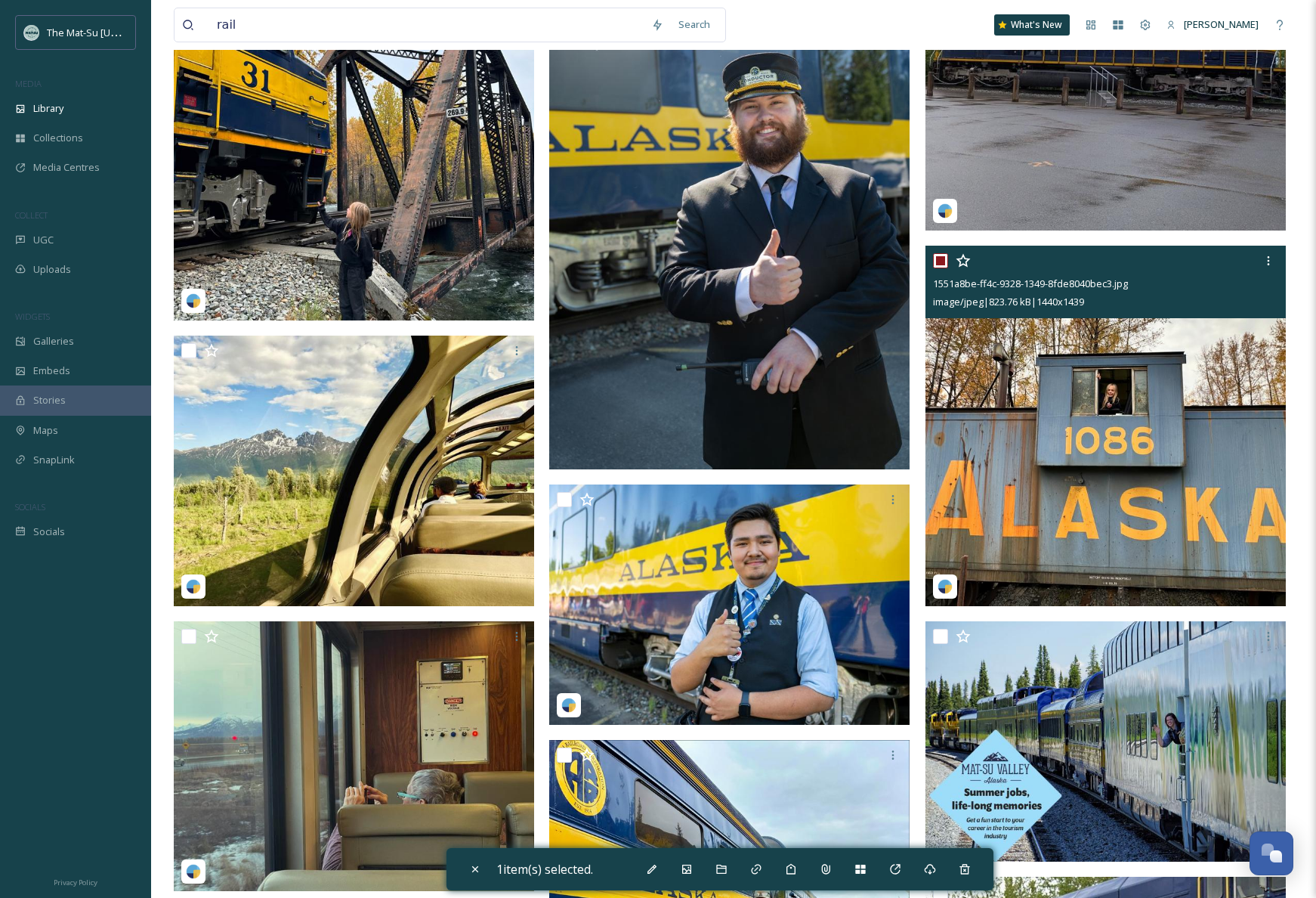
click at [1153, 445] on img at bounding box center [1105, 425] width 360 height 360
checkbox input "false"
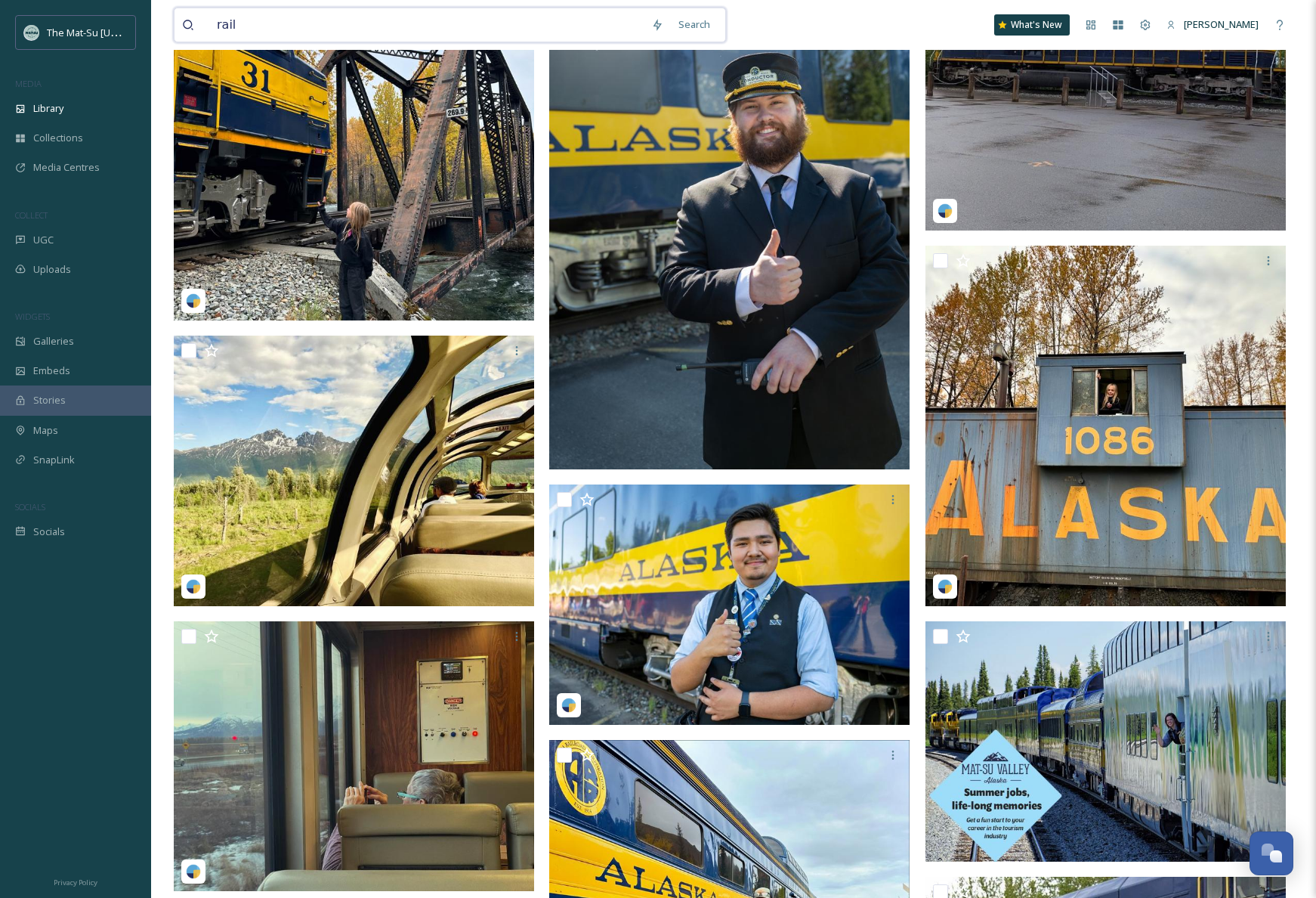
drag, startPoint x: 261, startPoint y: 24, endPoint x: 213, endPoint y: 24, distance: 48.0
click at [214, 24] on input "rail" at bounding box center [426, 25] width 434 height 33
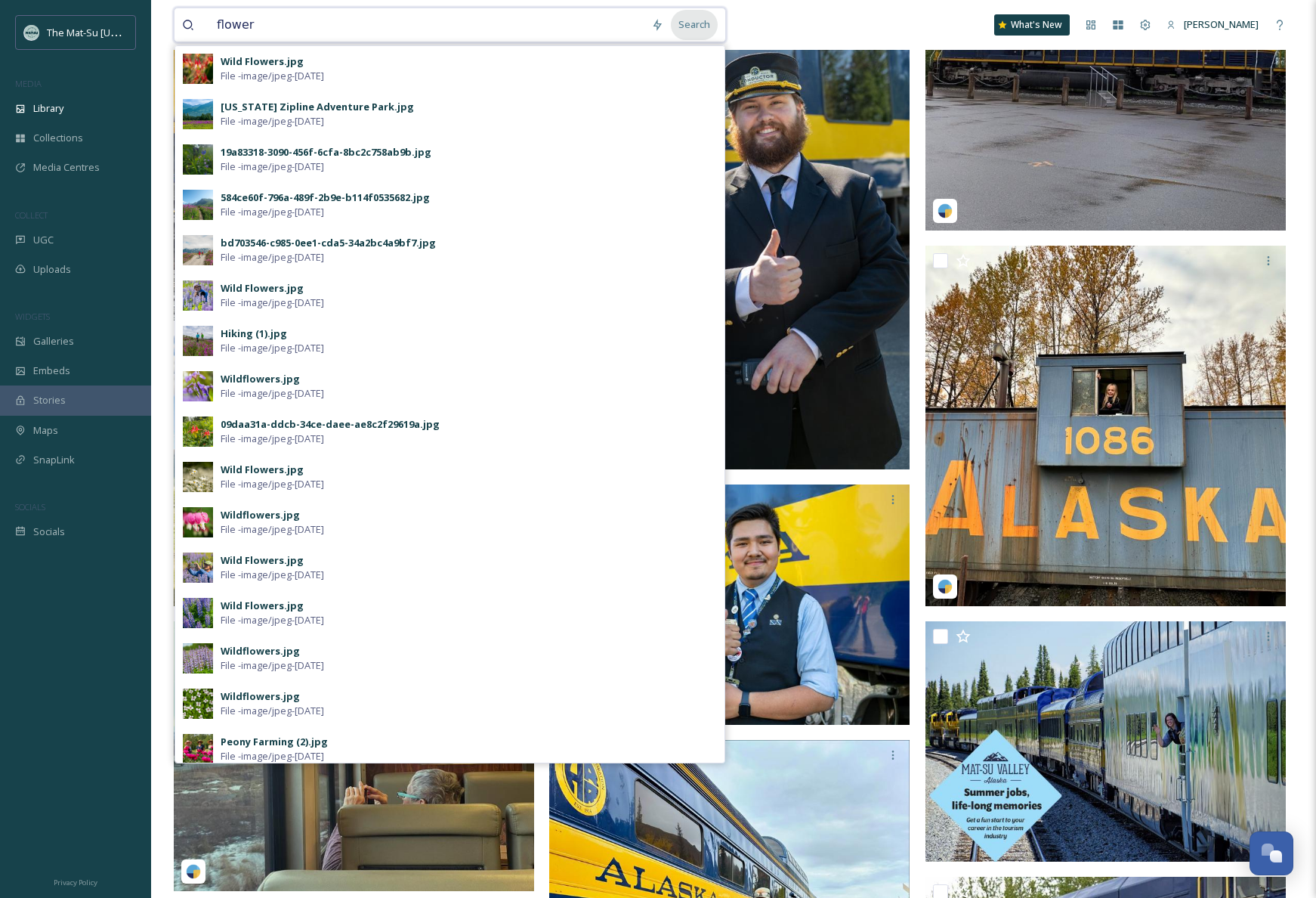
type input "flower"
click at [706, 26] on div "Search" at bounding box center [694, 25] width 47 height 30
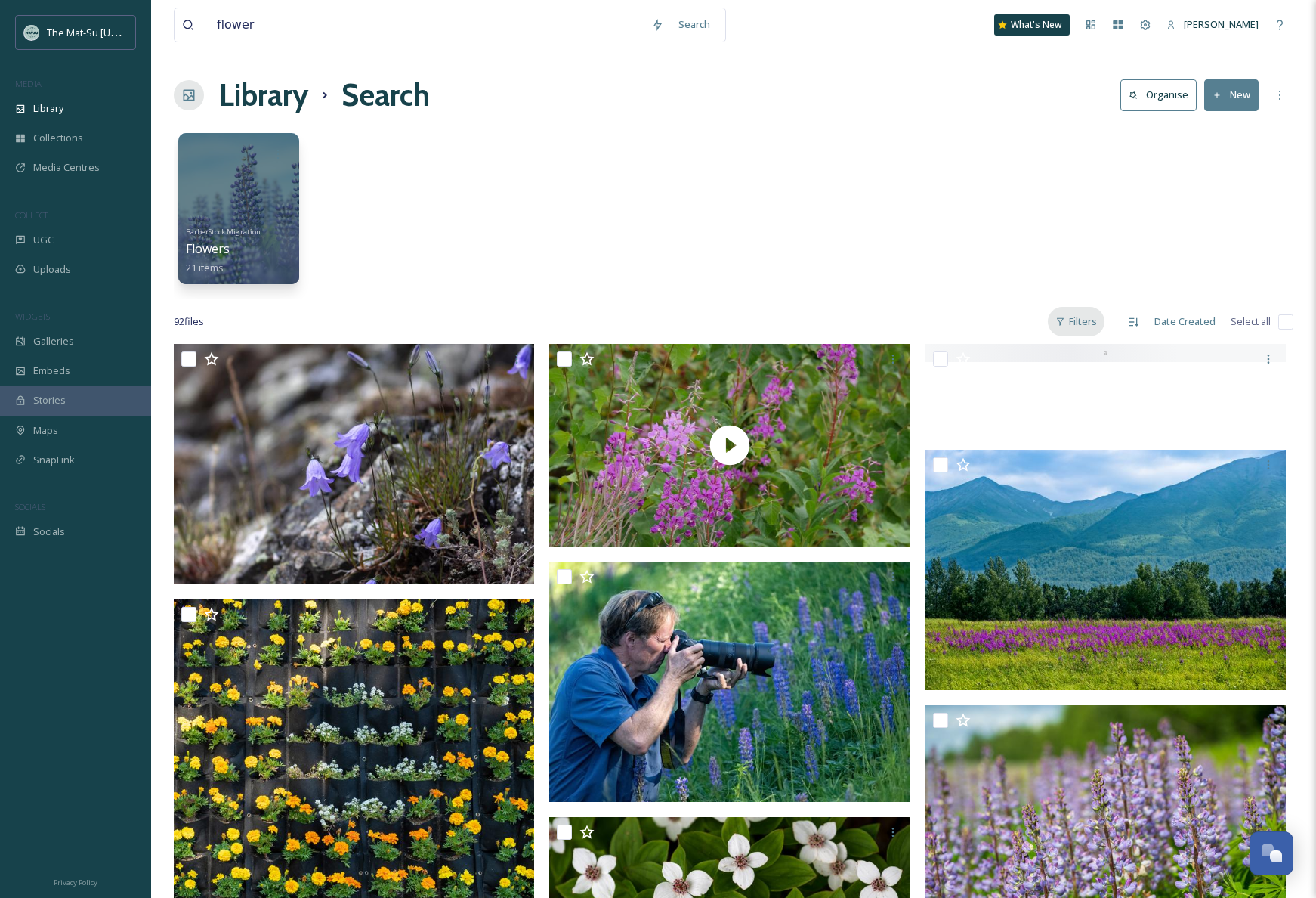
click at [1086, 323] on div "Filters" at bounding box center [1076, 322] width 56 height 30
click at [1008, 409] on span "Content Type" at bounding box center [990, 415] width 61 height 14
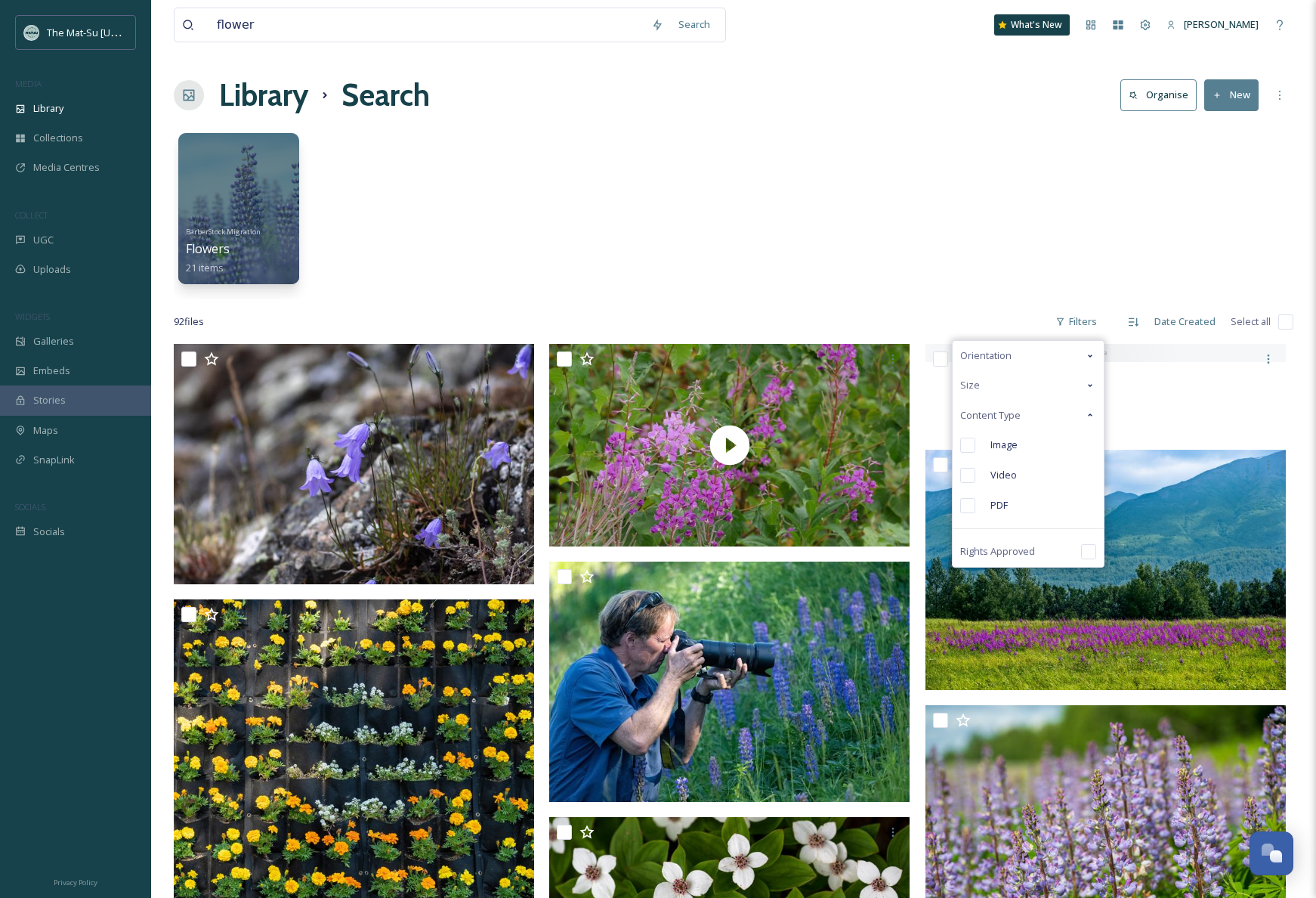
click at [970, 441] on input "checkbox" at bounding box center [967, 445] width 15 height 15
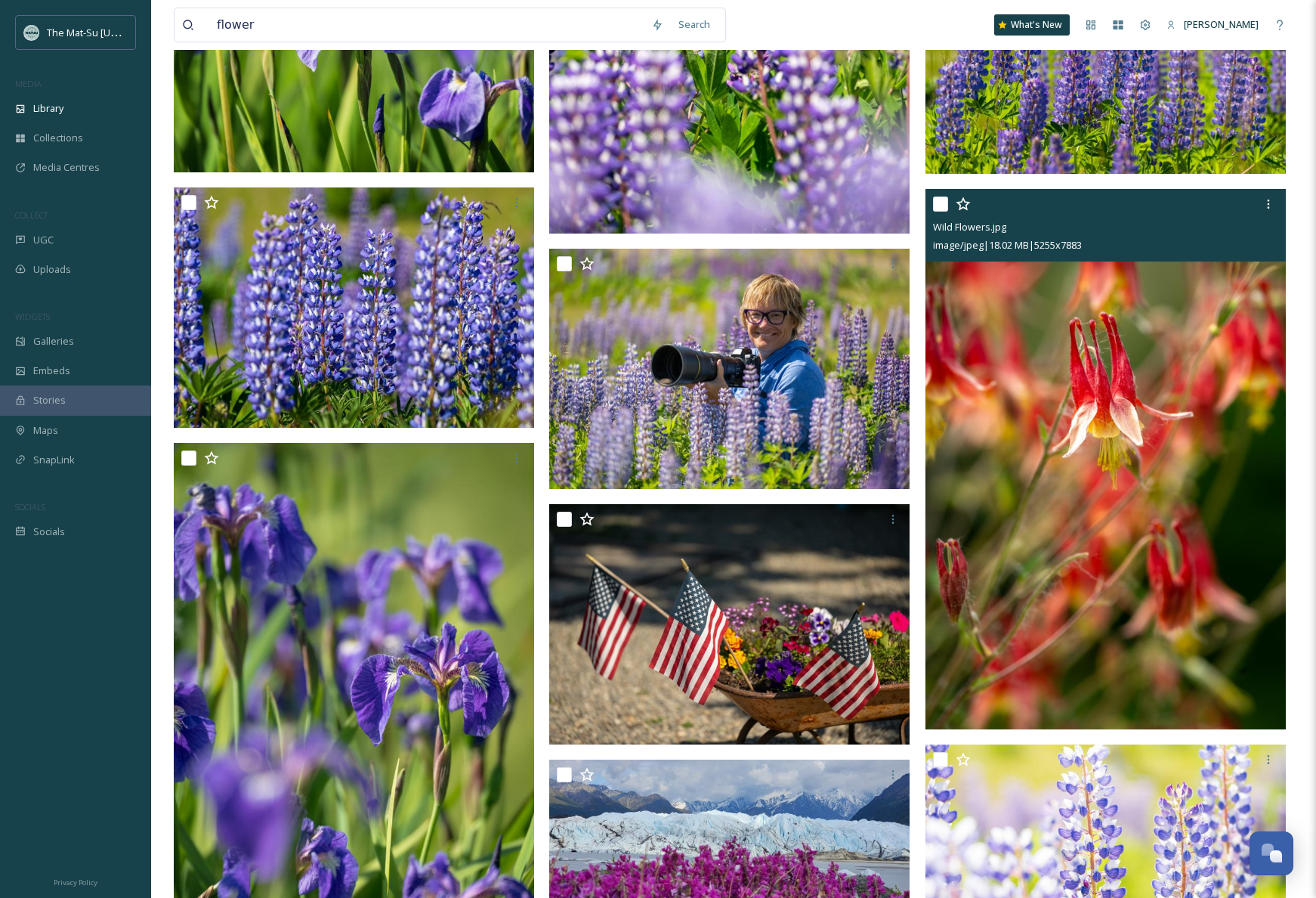
scroll to position [4168, 0]
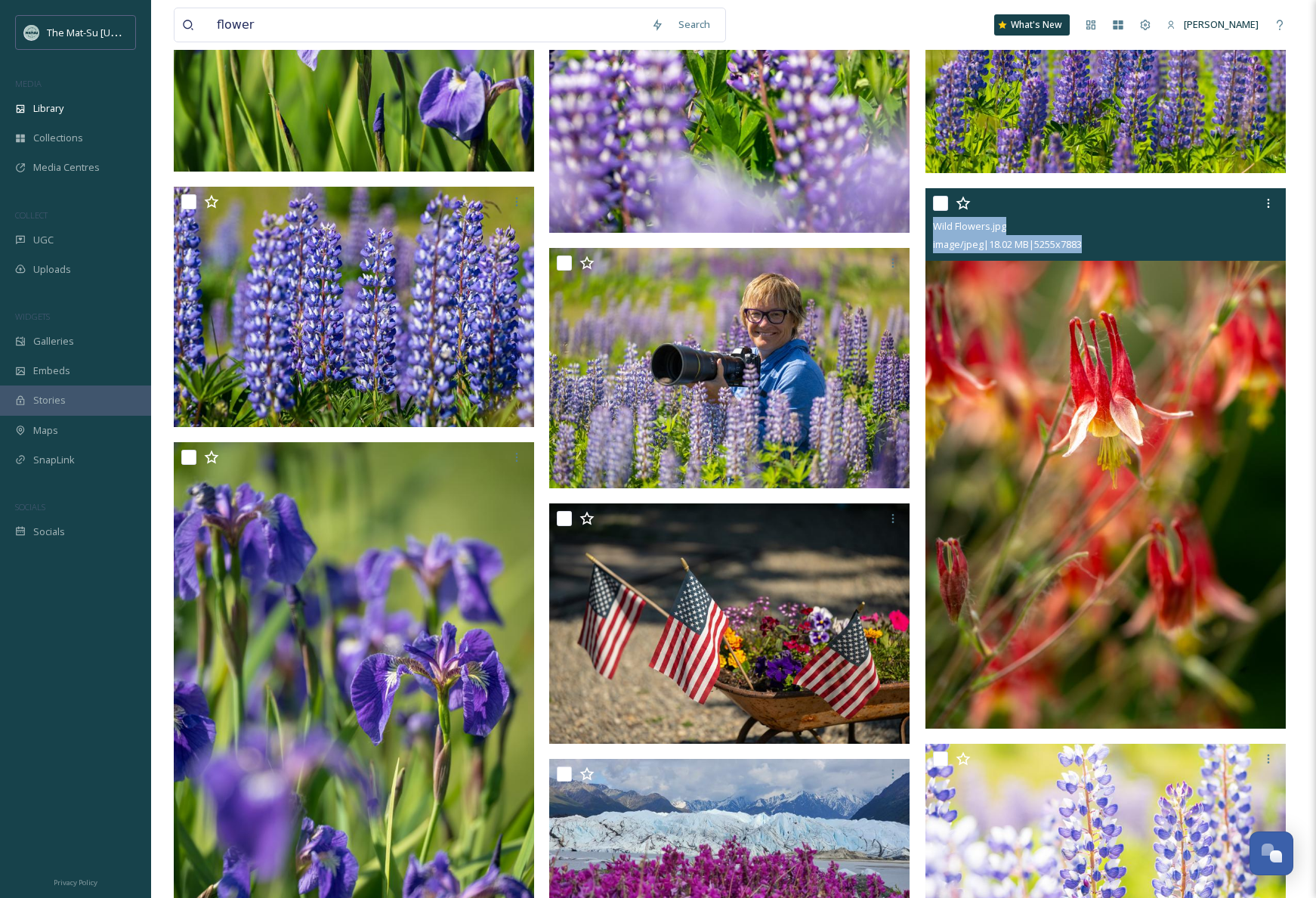
drag, startPoint x: 1111, startPoint y: 246, endPoint x: 933, endPoint y: 231, distance: 178.6
click at [933, 231] on div "Wild Flowers.jpg image/jpeg | 18.02 MB | 5255 x 7883" at bounding box center [1105, 224] width 360 height 73
copy div "Wild Flowers.jpg image/jpeg | 18.02 MB | 5255 x 7883"
click at [1057, 293] on img at bounding box center [1105, 459] width 360 height 541
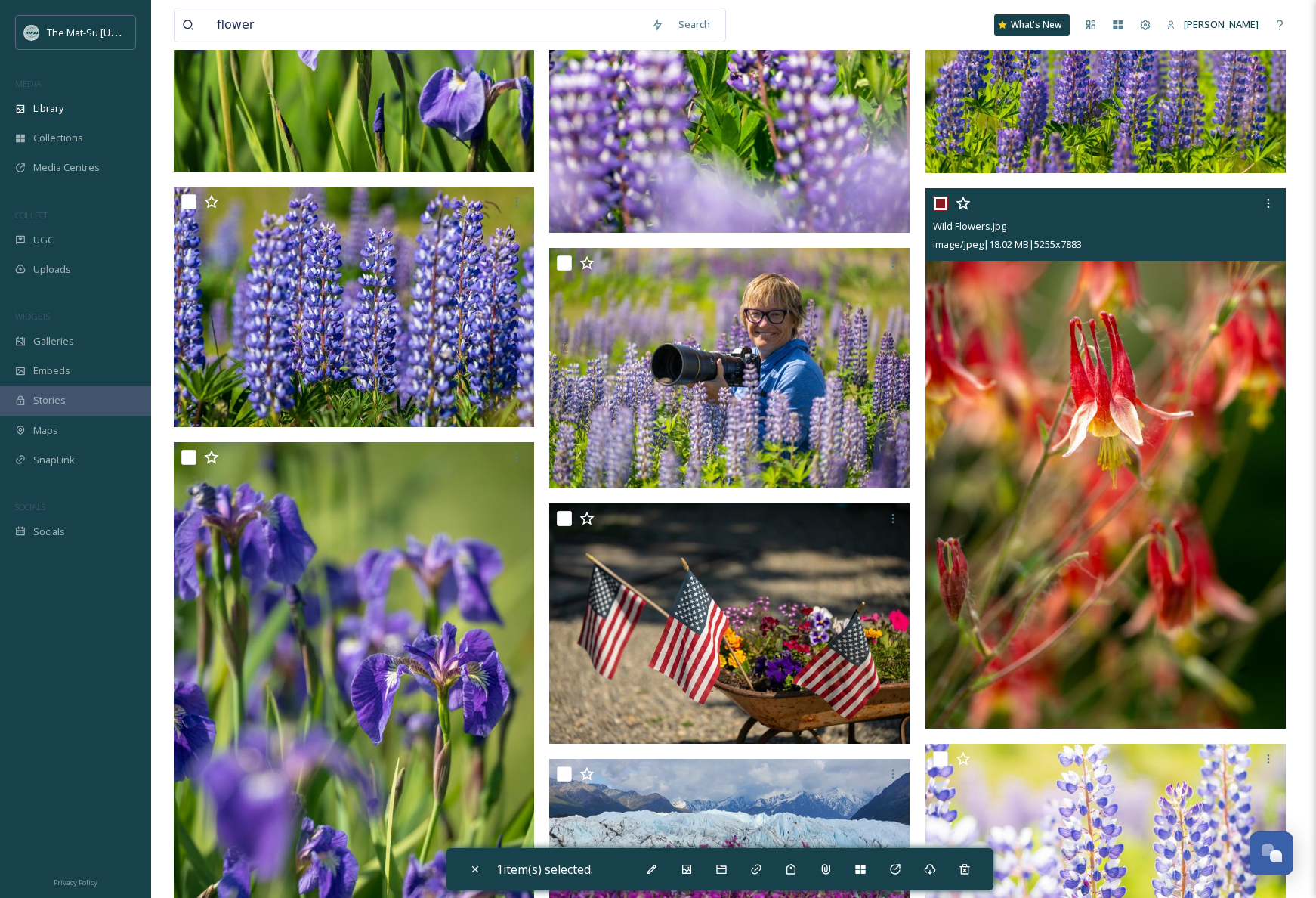
click at [1023, 310] on img at bounding box center [1105, 459] width 360 height 541
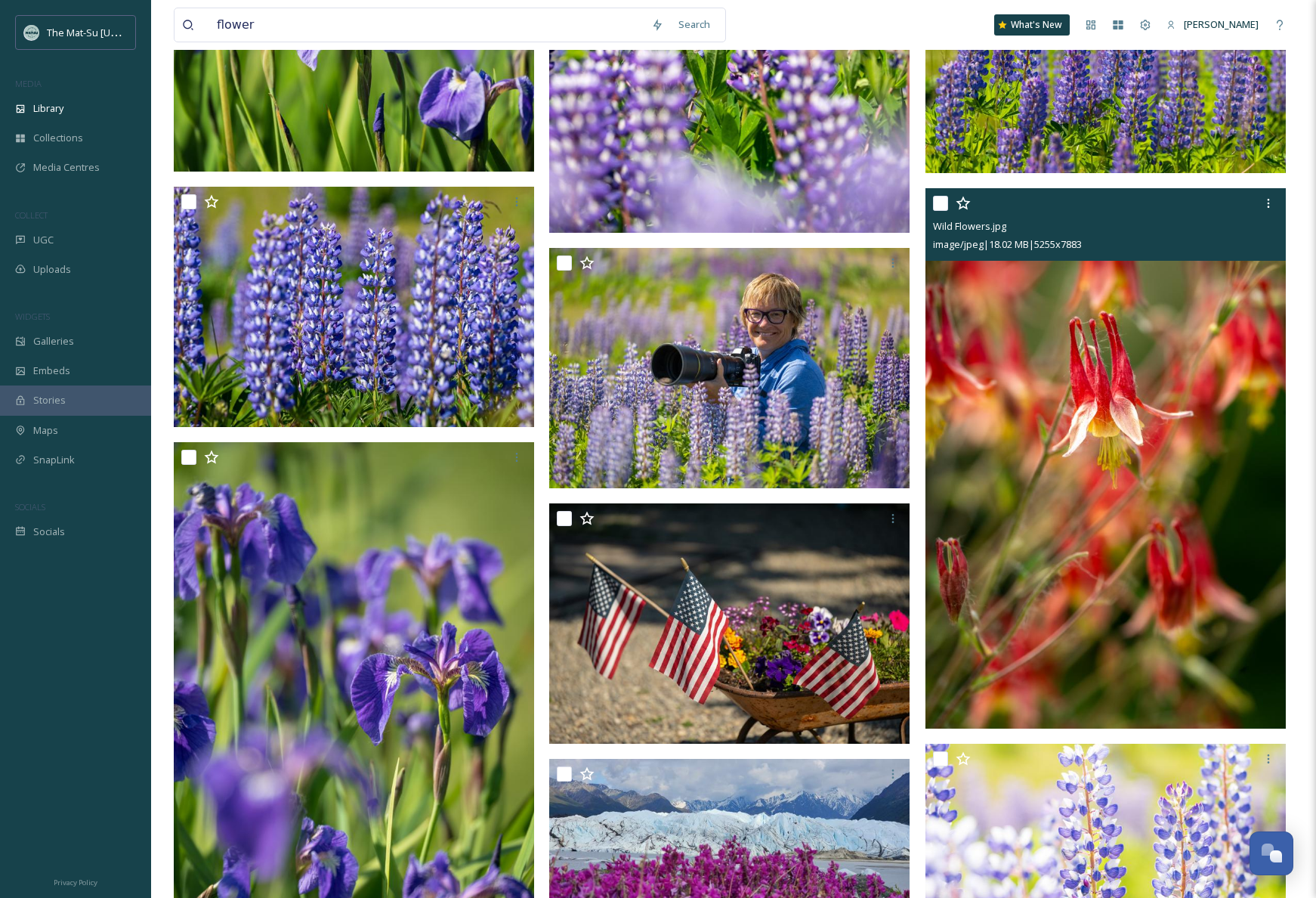
click at [1018, 363] on img at bounding box center [1105, 459] width 360 height 541
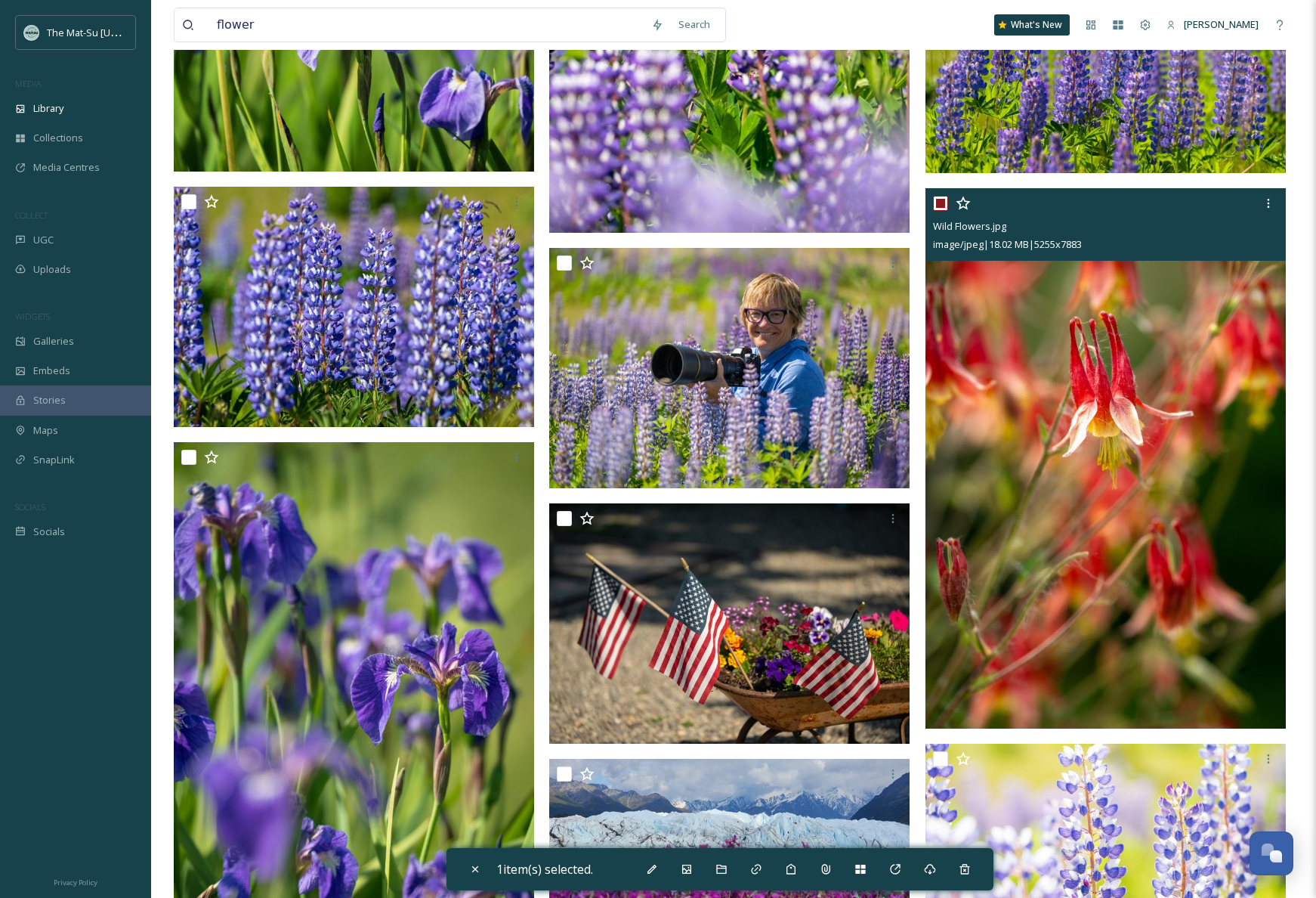
drag, startPoint x: 1055, startPoint y: 392, endPoint x: 1009, endPoint y: 371, distance: 50.6
click at [1055, 392] on img at bounding box center [1105, 459] width 360 height 541
checkbox input "false"
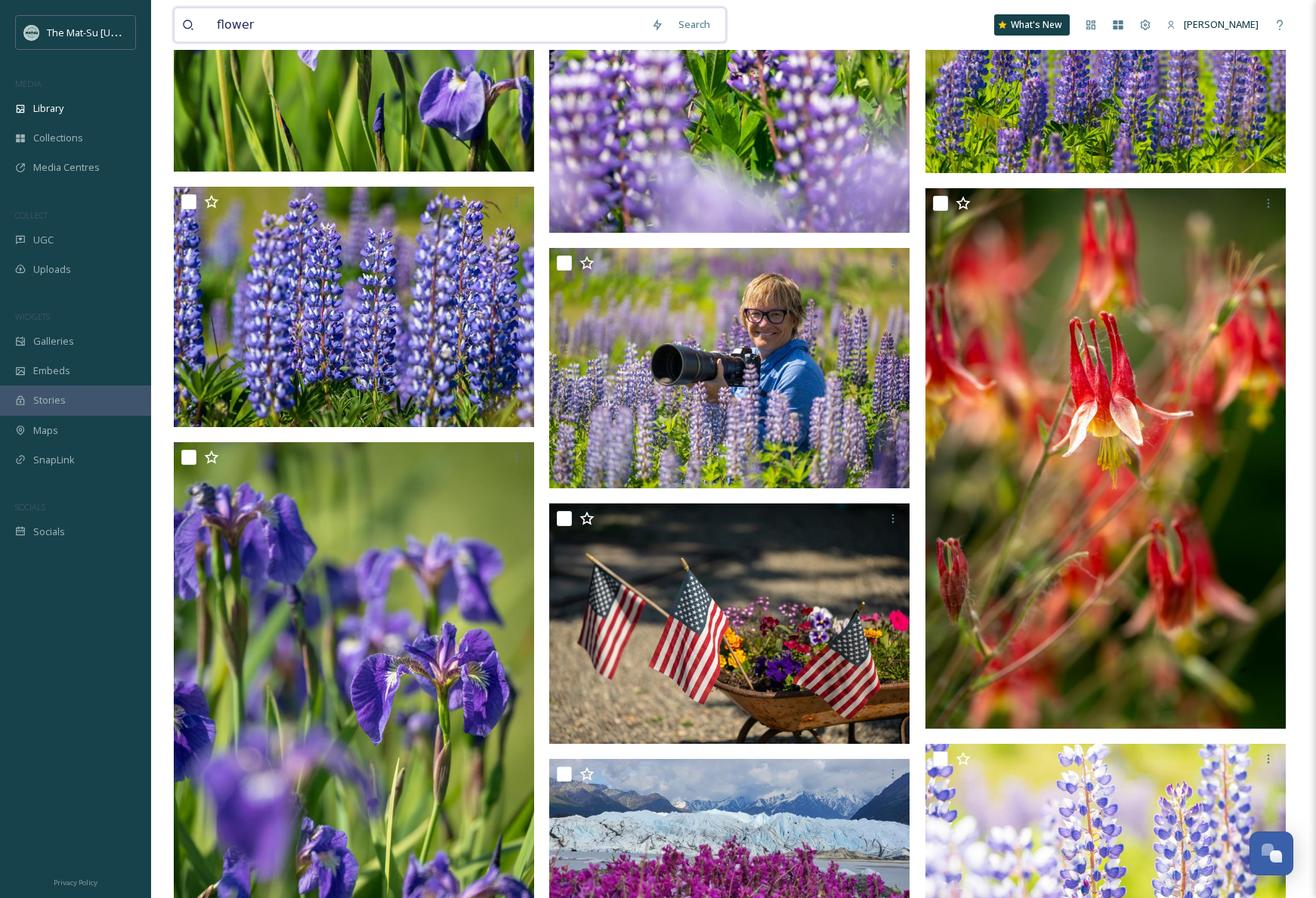
drag, startPoint x: 271, startPoint y: 28, endPoint x: 182, endPoint y: 16, distance: 89.8
click at [182, 16] on div "flower" at bounding box center [412, 25] width 461 height 33
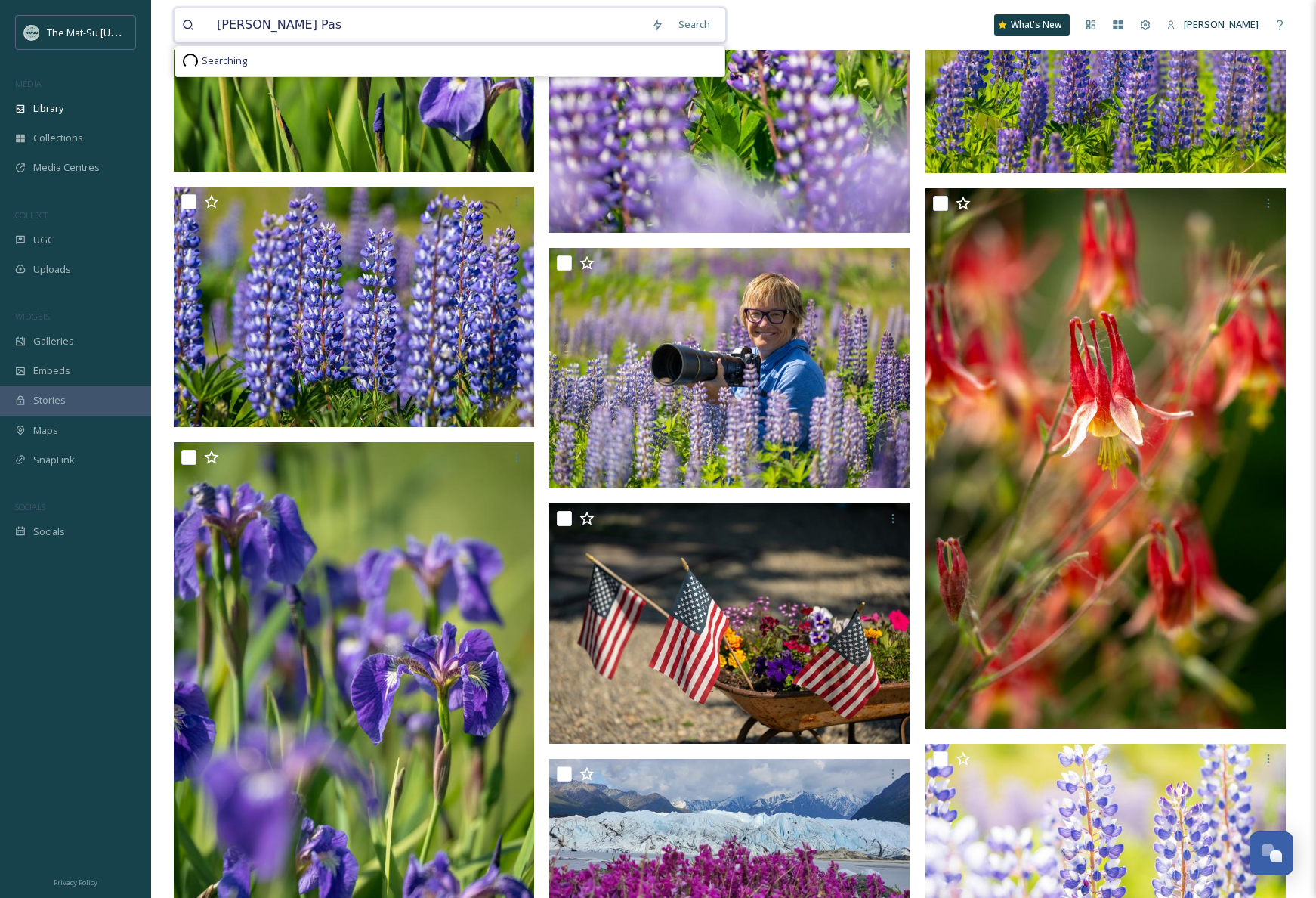
type input "[PERSON_NAME] Pass"
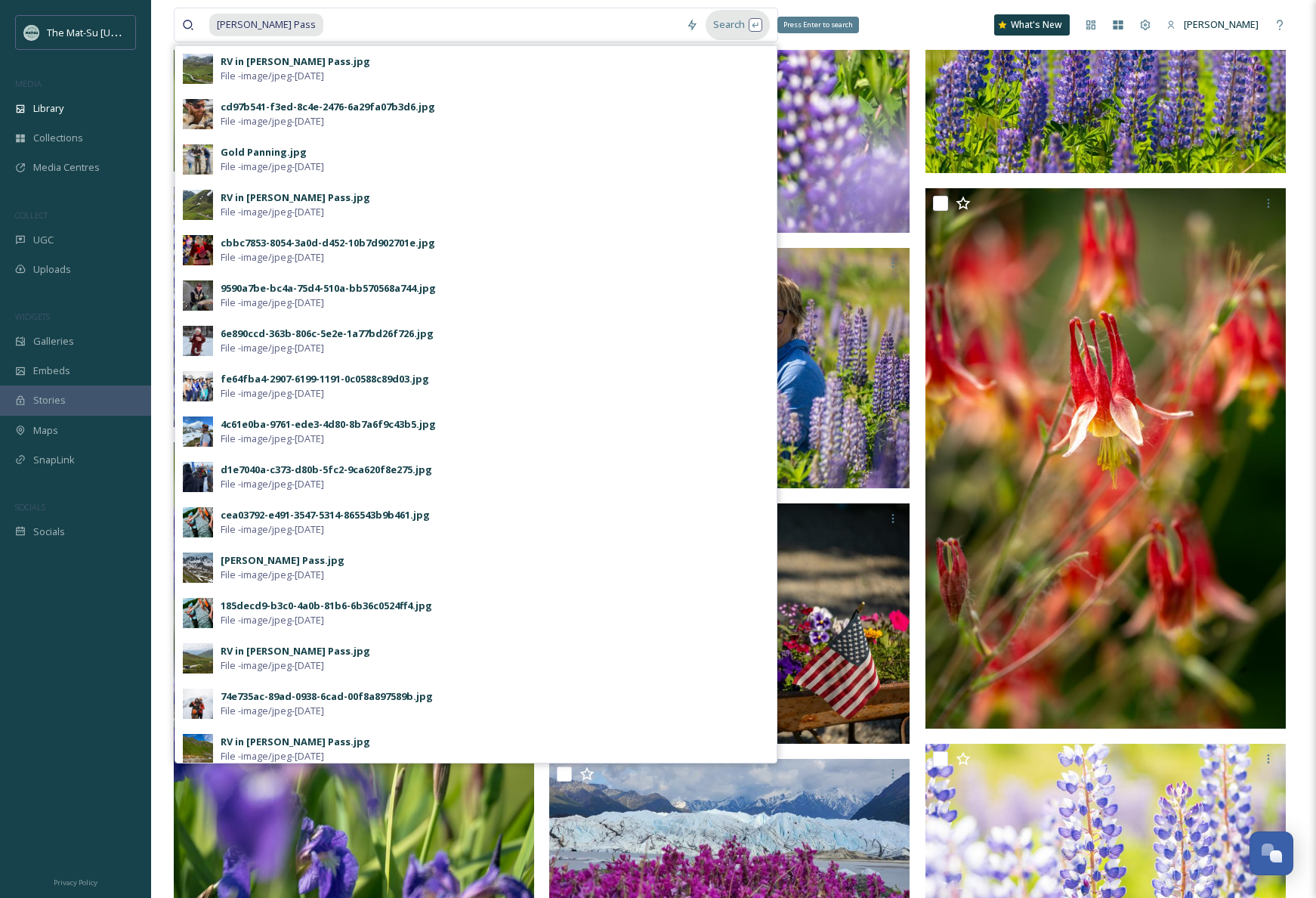
click at [731, 25] on div "Search Press Enter to search" at bounding box center [737, 25] width 64 height 30
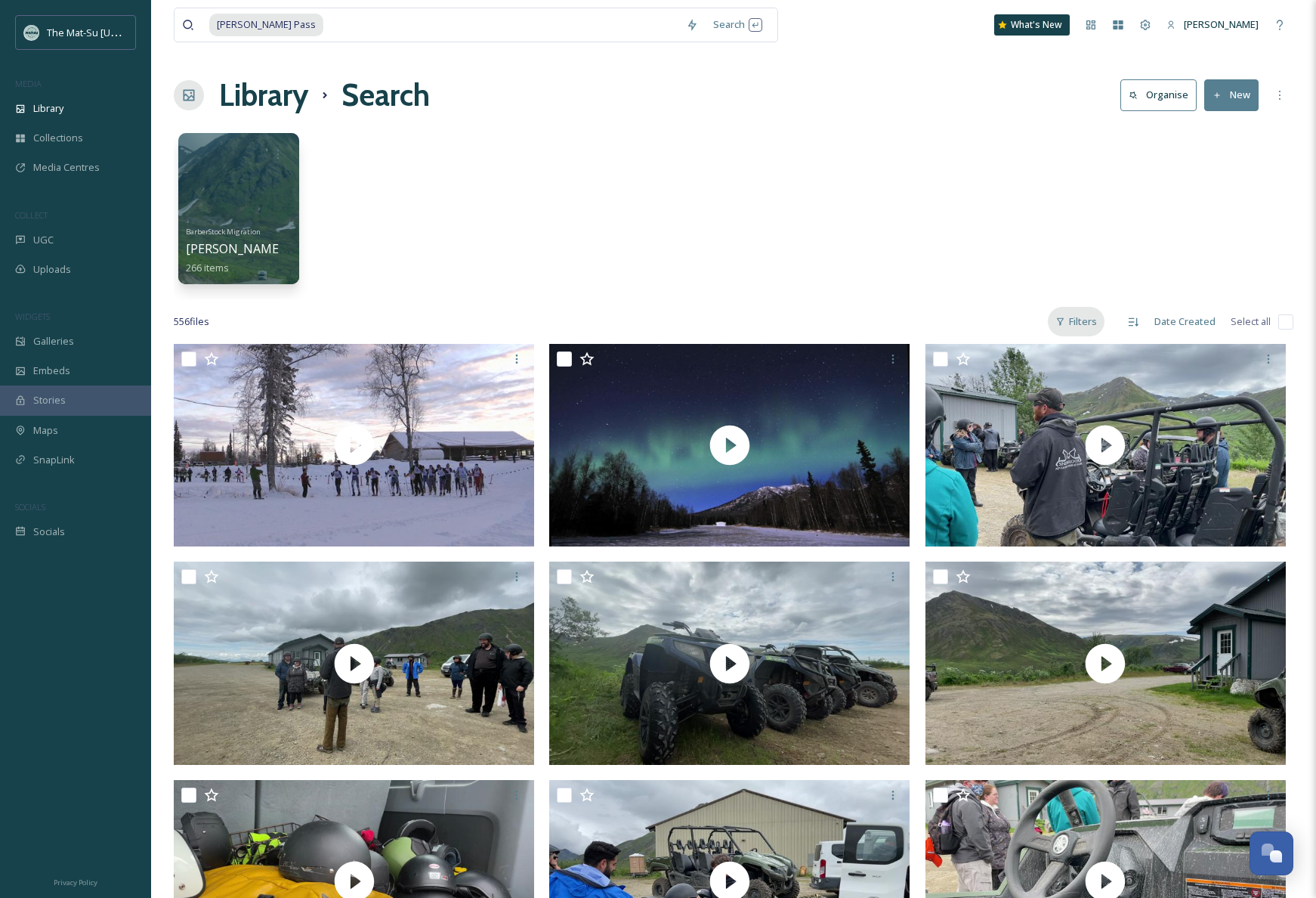
drag, startPoint x: 1092, startPoint y: 317, endPoint x: 1079, endPoint y: 327, distance: 16.4
click at [1092, 318] on div "Filters" at bounding box center [1076, 322] width 56 height 30
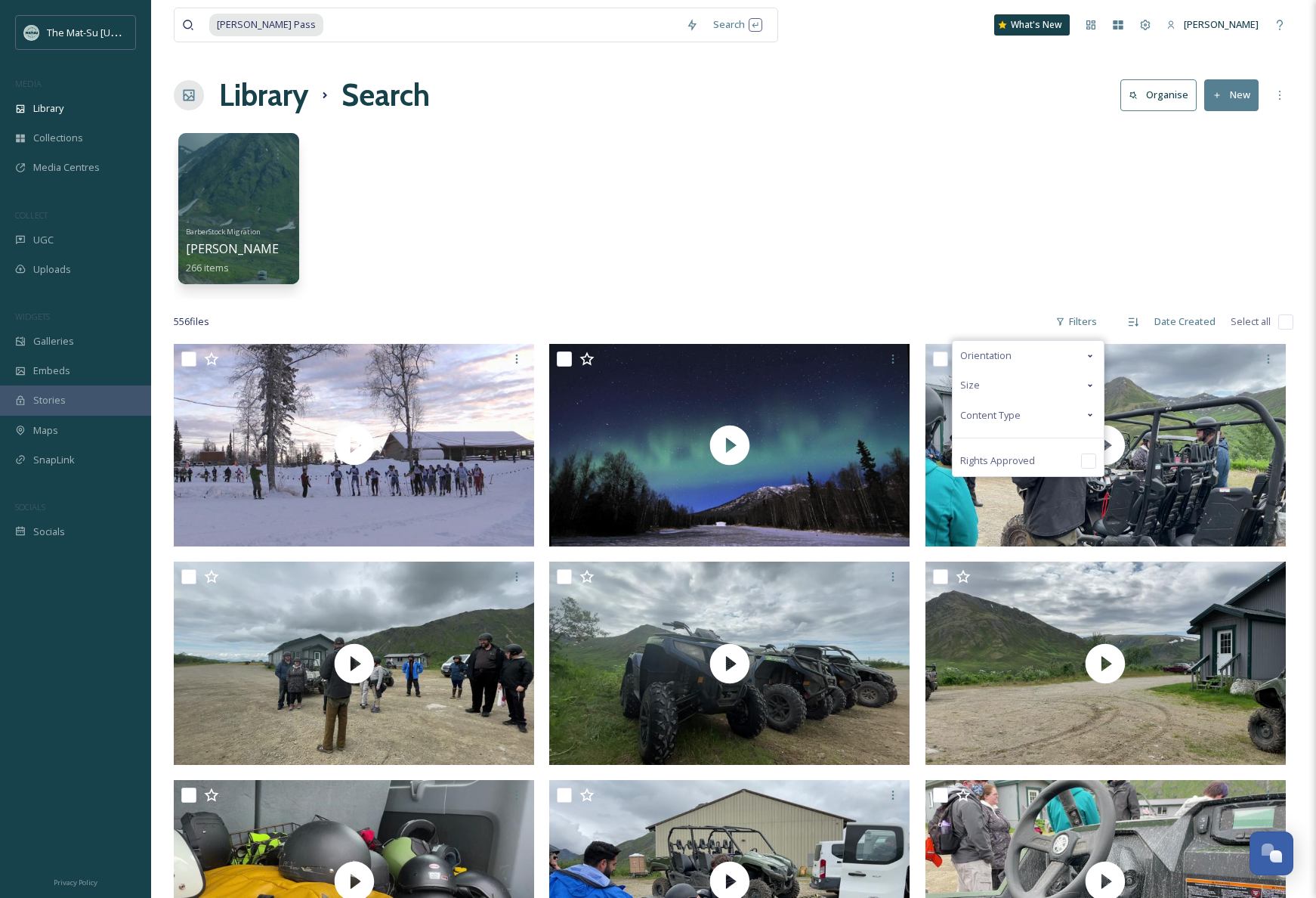
click at [1002, 418] on span "Content Type" at bounding box center [990, 415] width 61 height 14
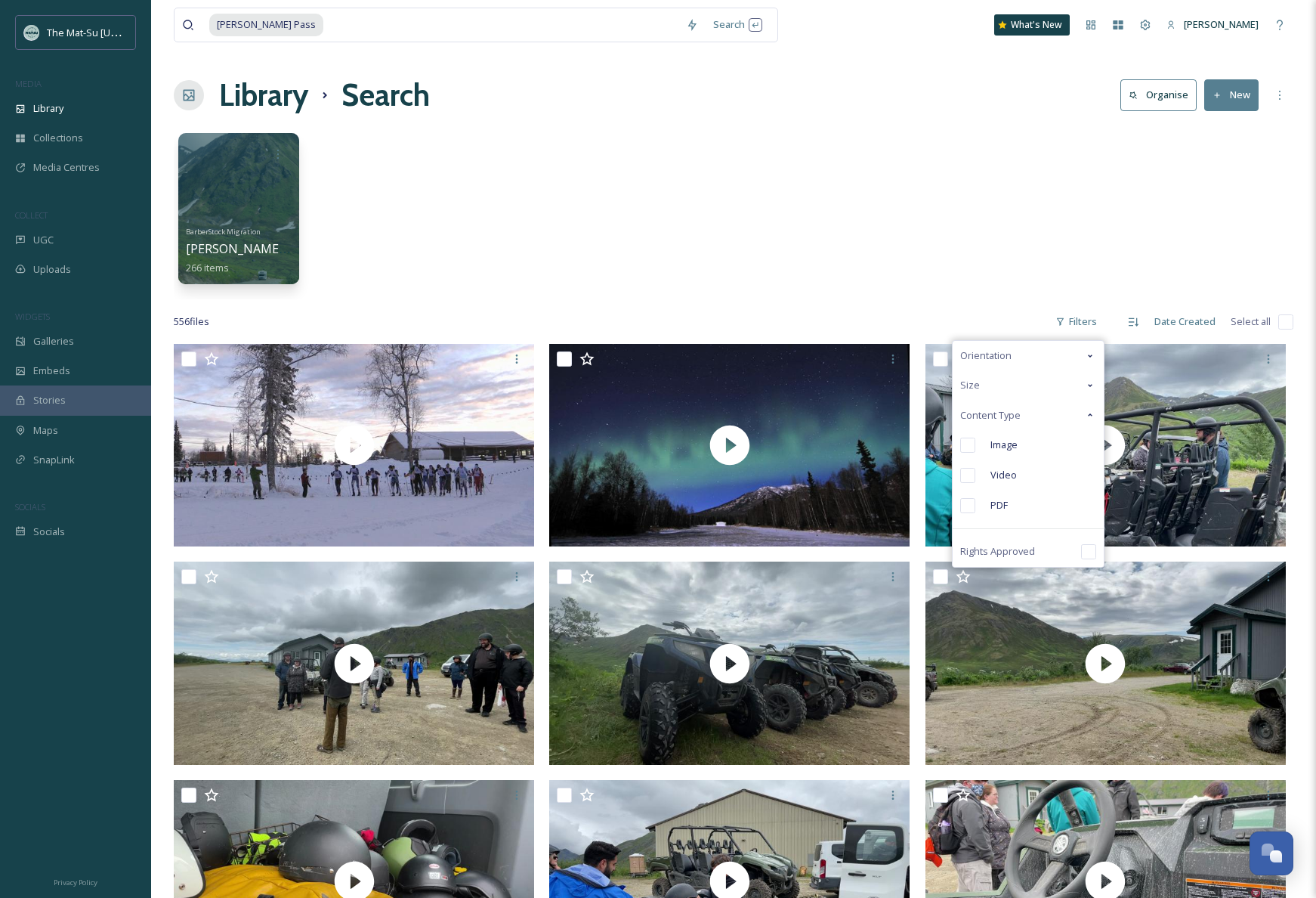
drag, startPoint x: 971, startPoint y: 445, endPoint x: 986, endPoint y: 443, distance: 15.1
click at [972, 445] on input "checkbox" at bounding box center [967, 445] width 15 height 15
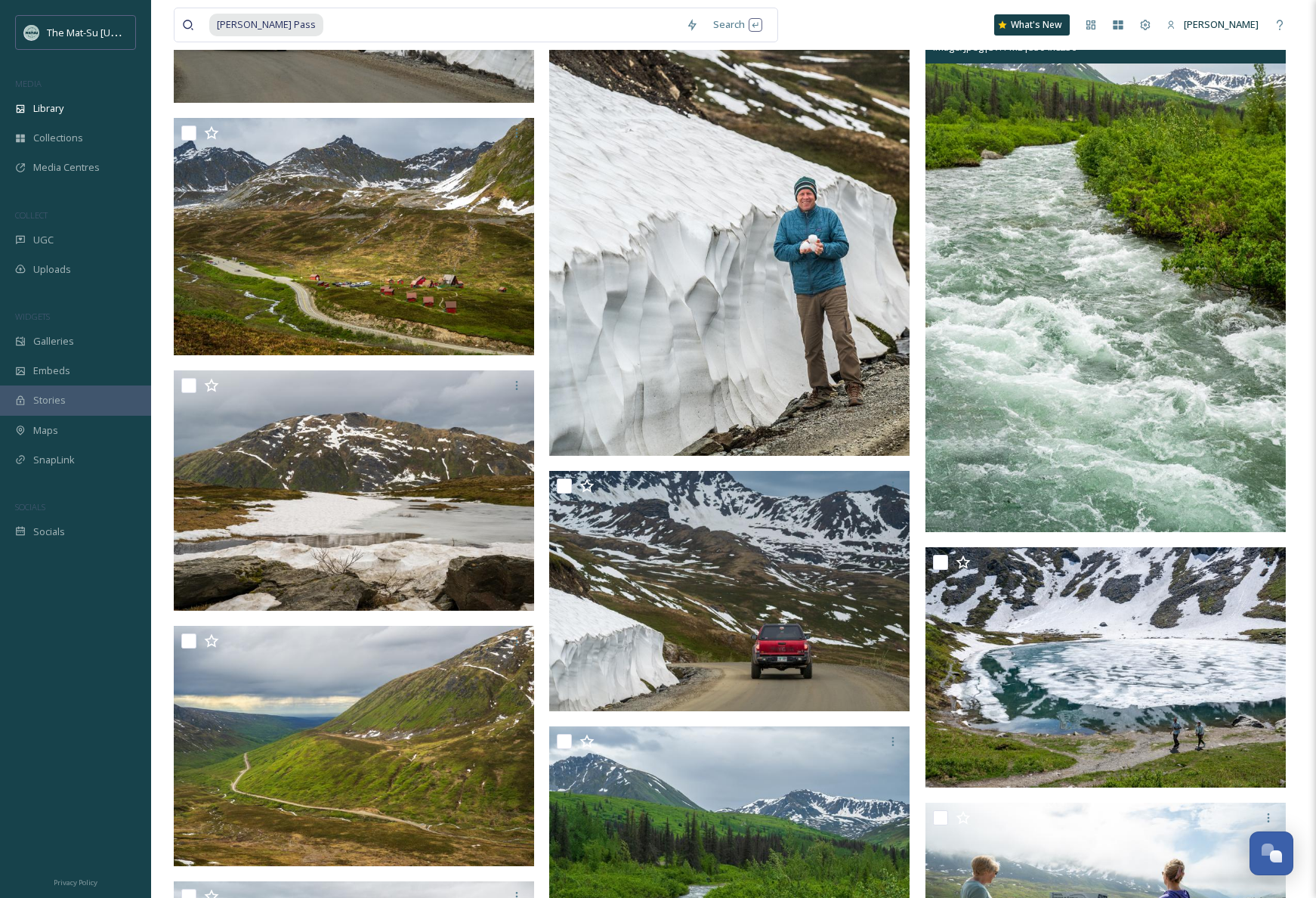
scroll to position [13064, 0]
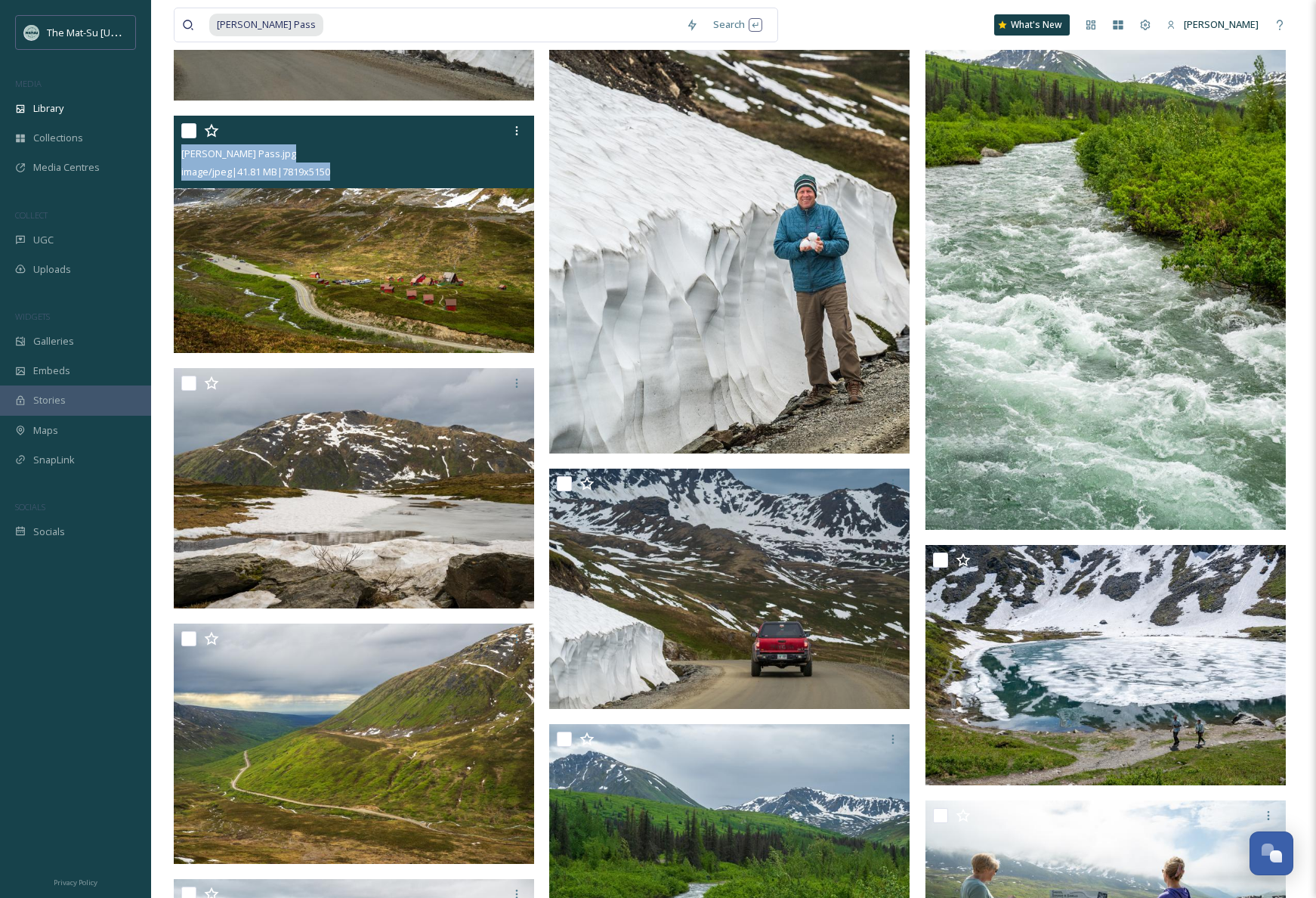
drag, startPoint x: 341, startPoint y: 172, endPoint x: 181, endPoint y: 155, distance: 160.9
click at [176, 154] on div "[PERSON_NAME] Pass.jpg image/jpeg | 41.81 MB | 7819 x 5150" at bounding box center [354, 152] width 360 height 73
copy div "[PERSON_NAME] Pass.jpg image/jpeg | 41.81 MB | 7819 x 5150"
click at [340, 225] on img at bounding box center [354, 235] width 360 height 237
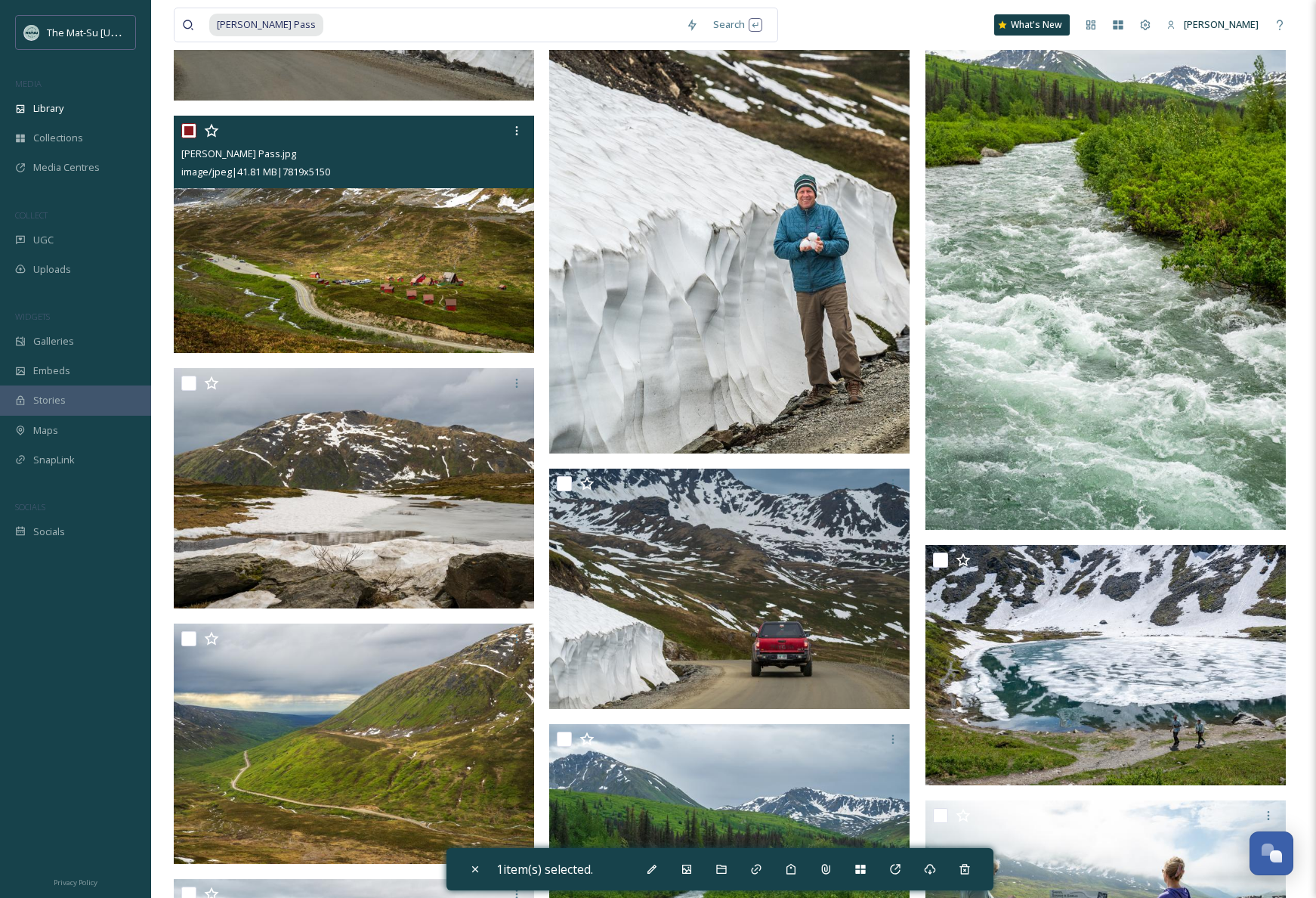
click at [340, 225] on img at bounding box center [354, 235] width 360 height 237
checkbox input "false"
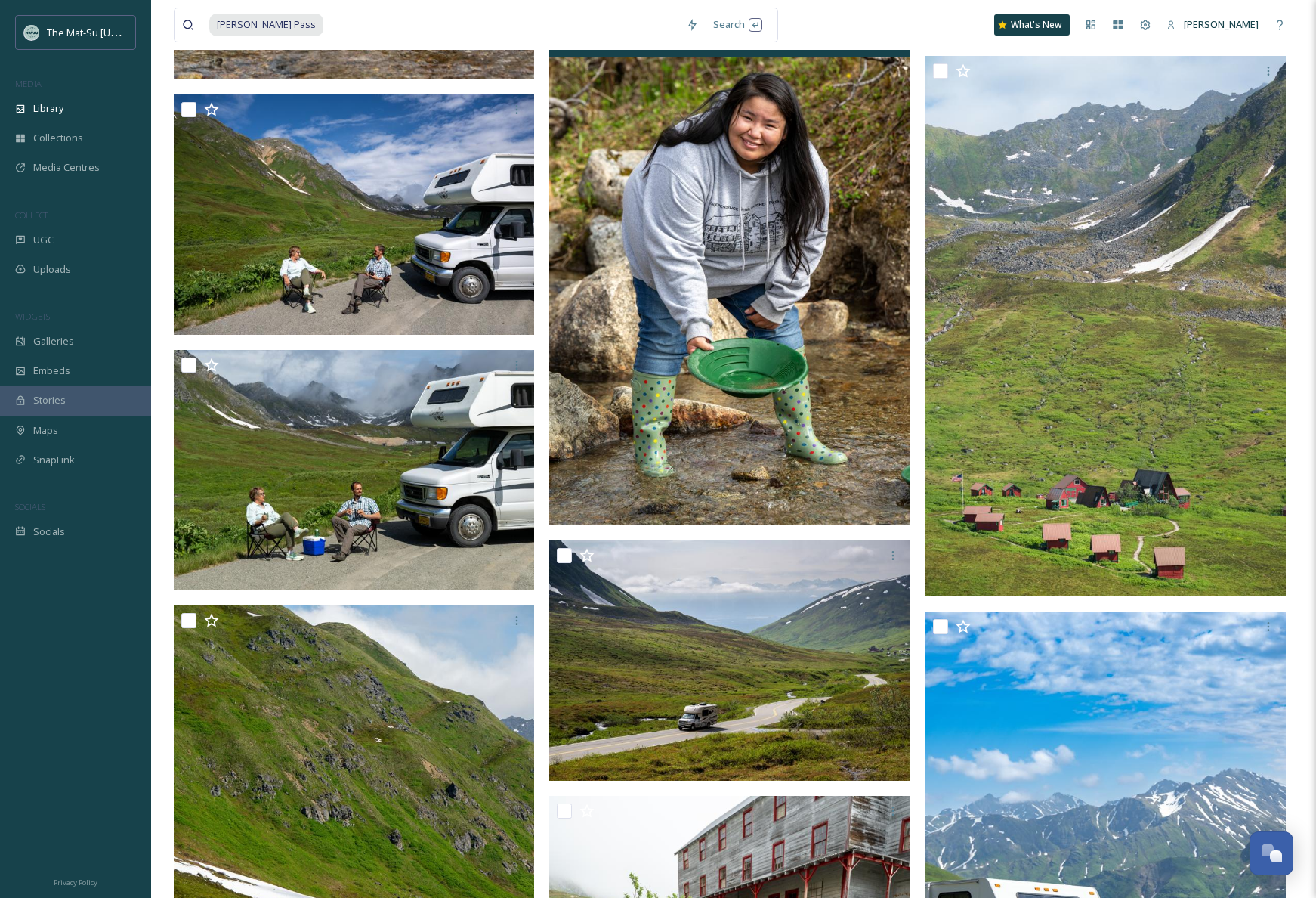
scroll to position [25443, 0]
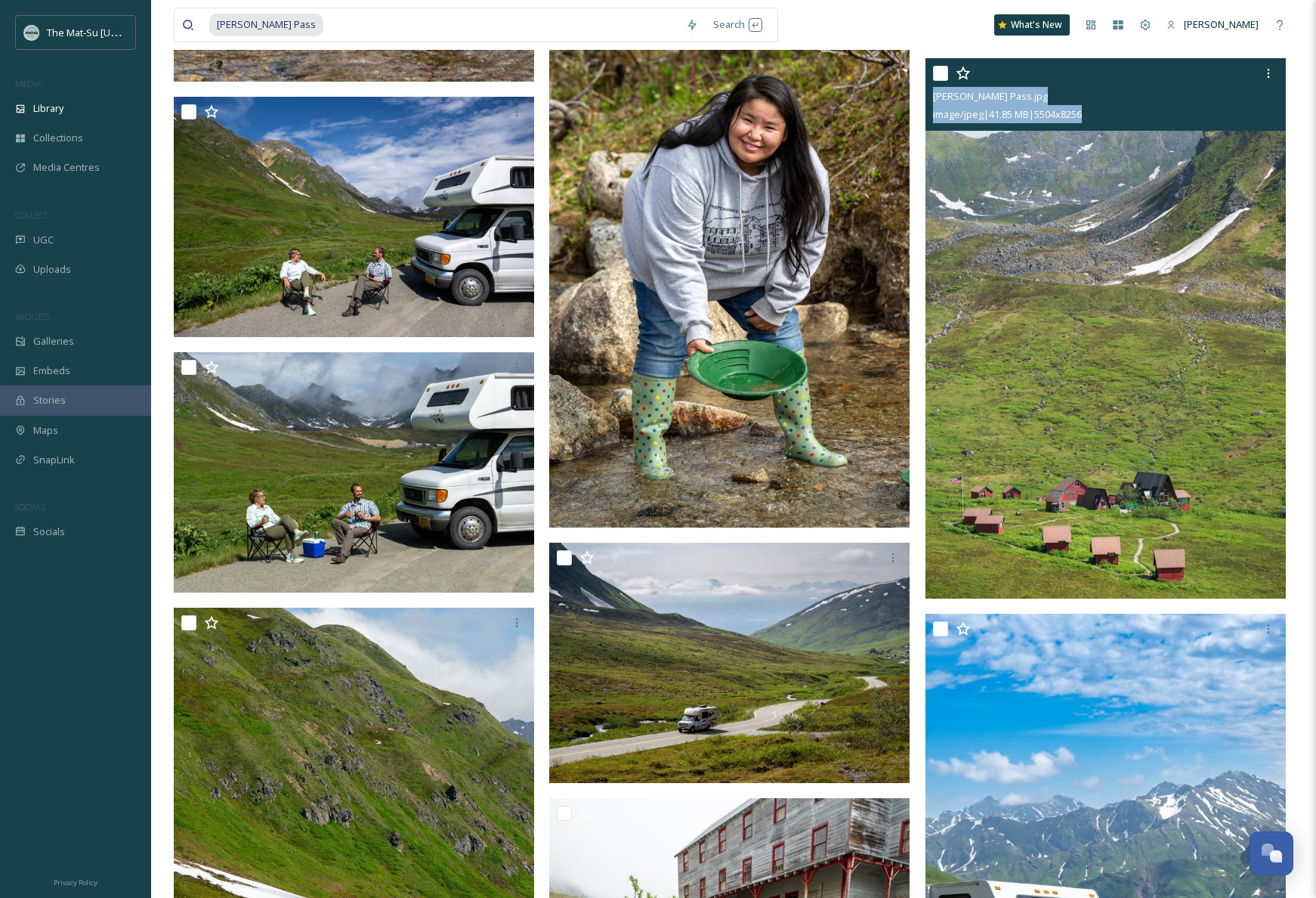
drag, startPoint x: 1107, startPoint y: 116, endPoint x: 1090, endPoint y: 125, distance: 19.2
copy div "[PERSON_NAME] Pass.jpg image/jpeg | 41.85 MB | 5504 x 8256"
click at [1104, 177] on img at bounding box center [1105, 329] width 360 height 541
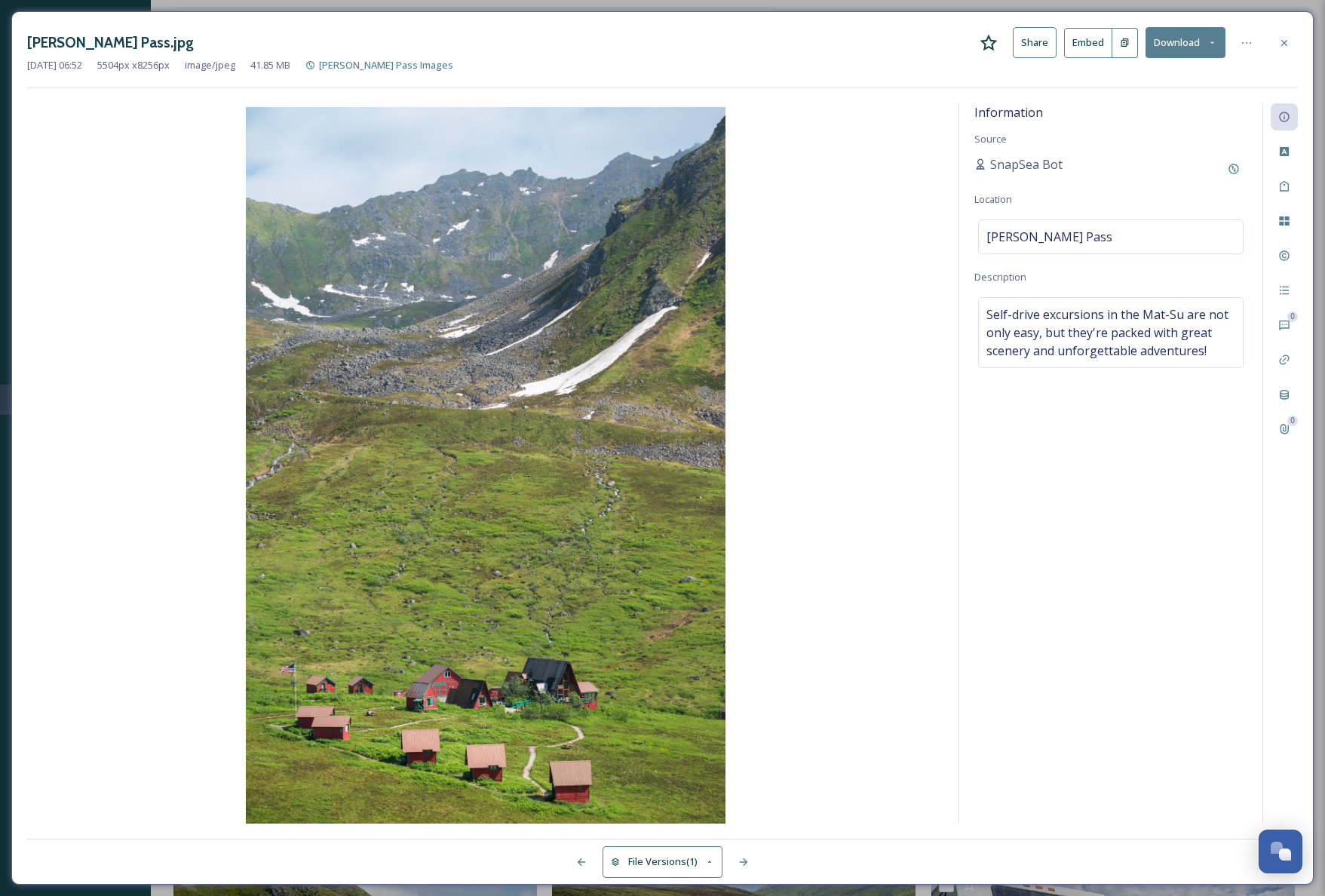
click at [1150, 40] on icon at bounding box center [1285, 43] width 12 height 12
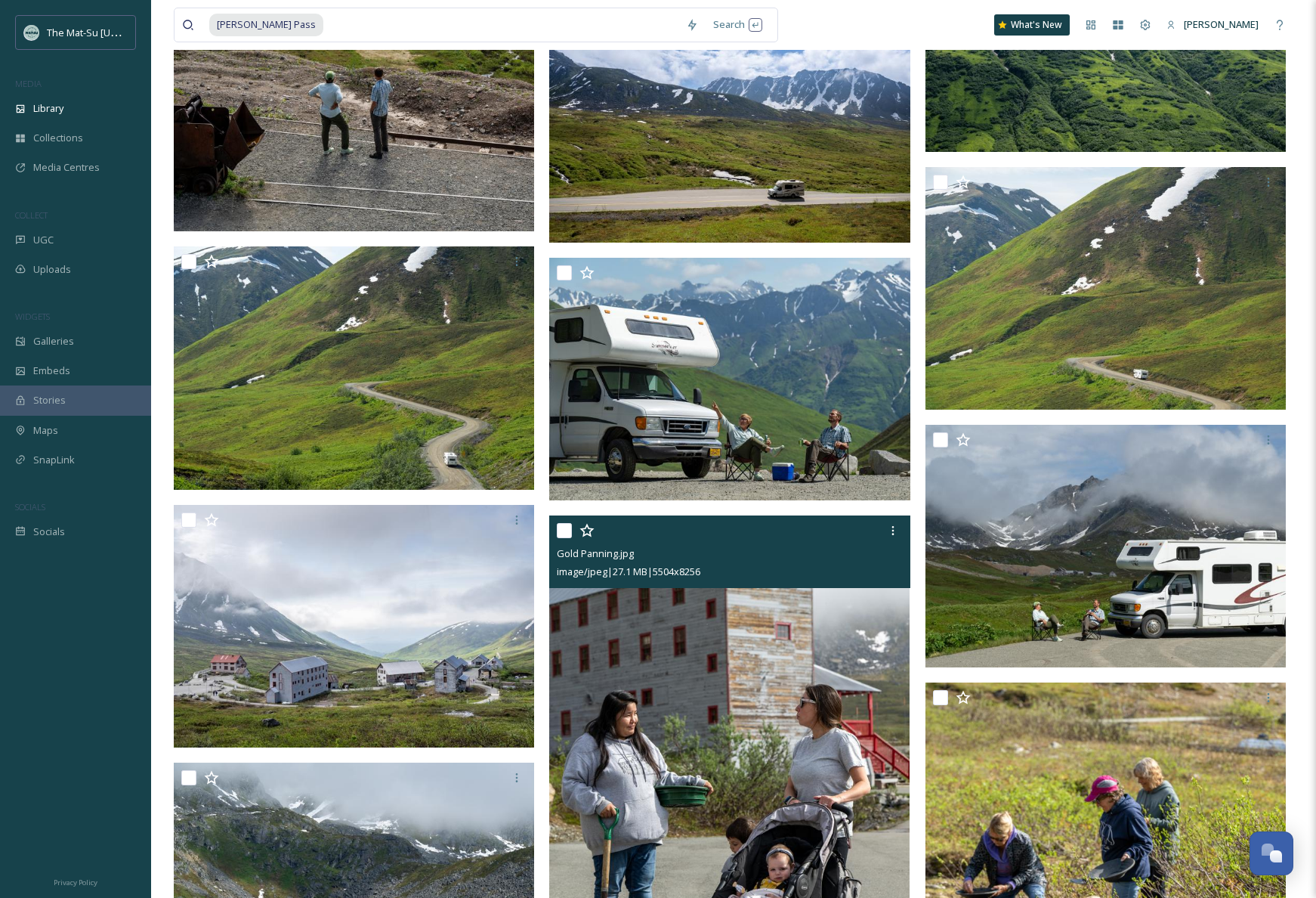
scroll to position [21210, 0]
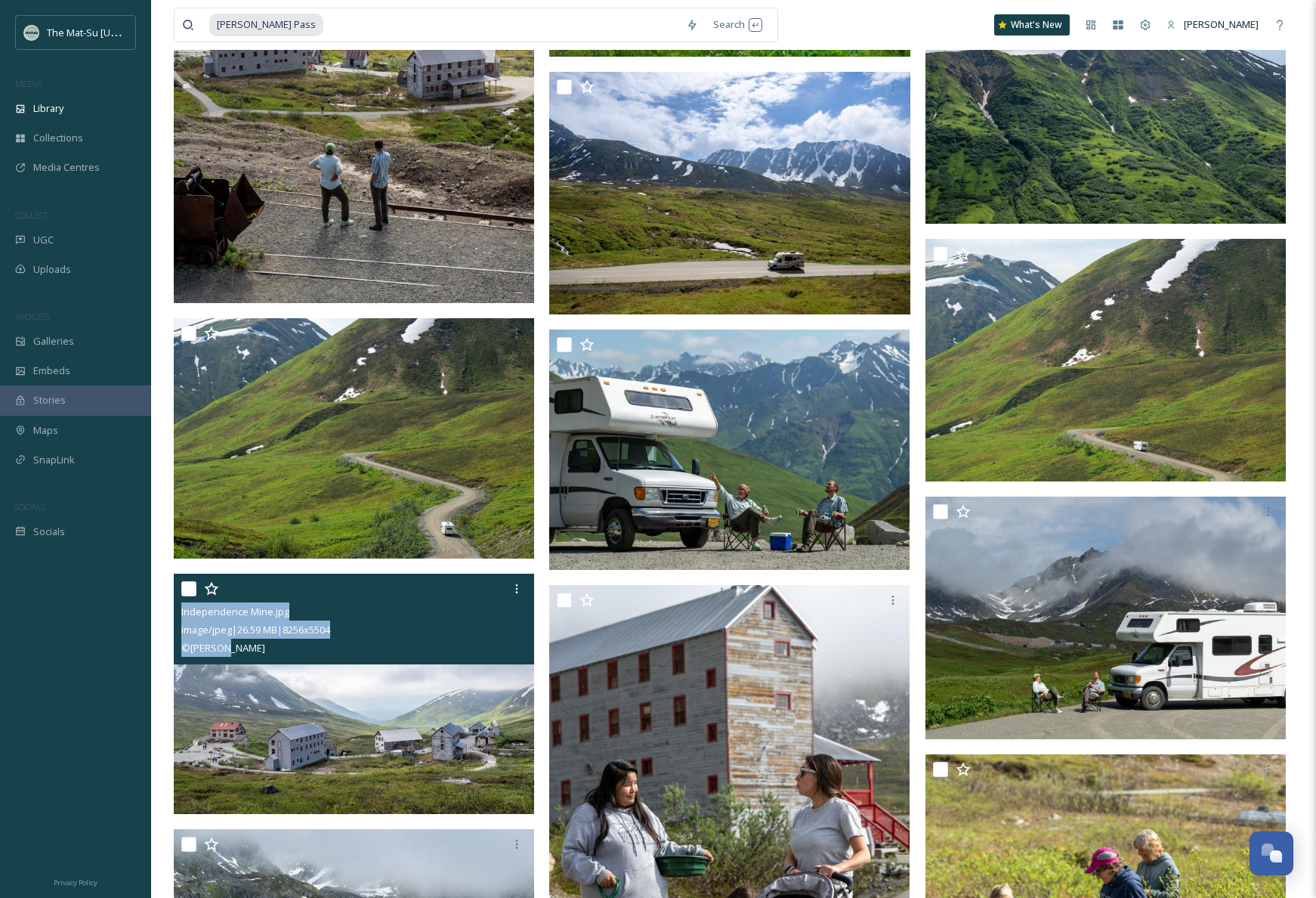
drag, startPoint x: 240, startPoint y: 653, endPoint x: 175, endPoint y: 618, distance: 73.8
click at [175, 618] on div "Independence Mine.jpg image/jpeg | 26.59 MB | 8256 x 5504 © [PERSON_NAME]" at bounding box center [354, 619] width 360 height 91
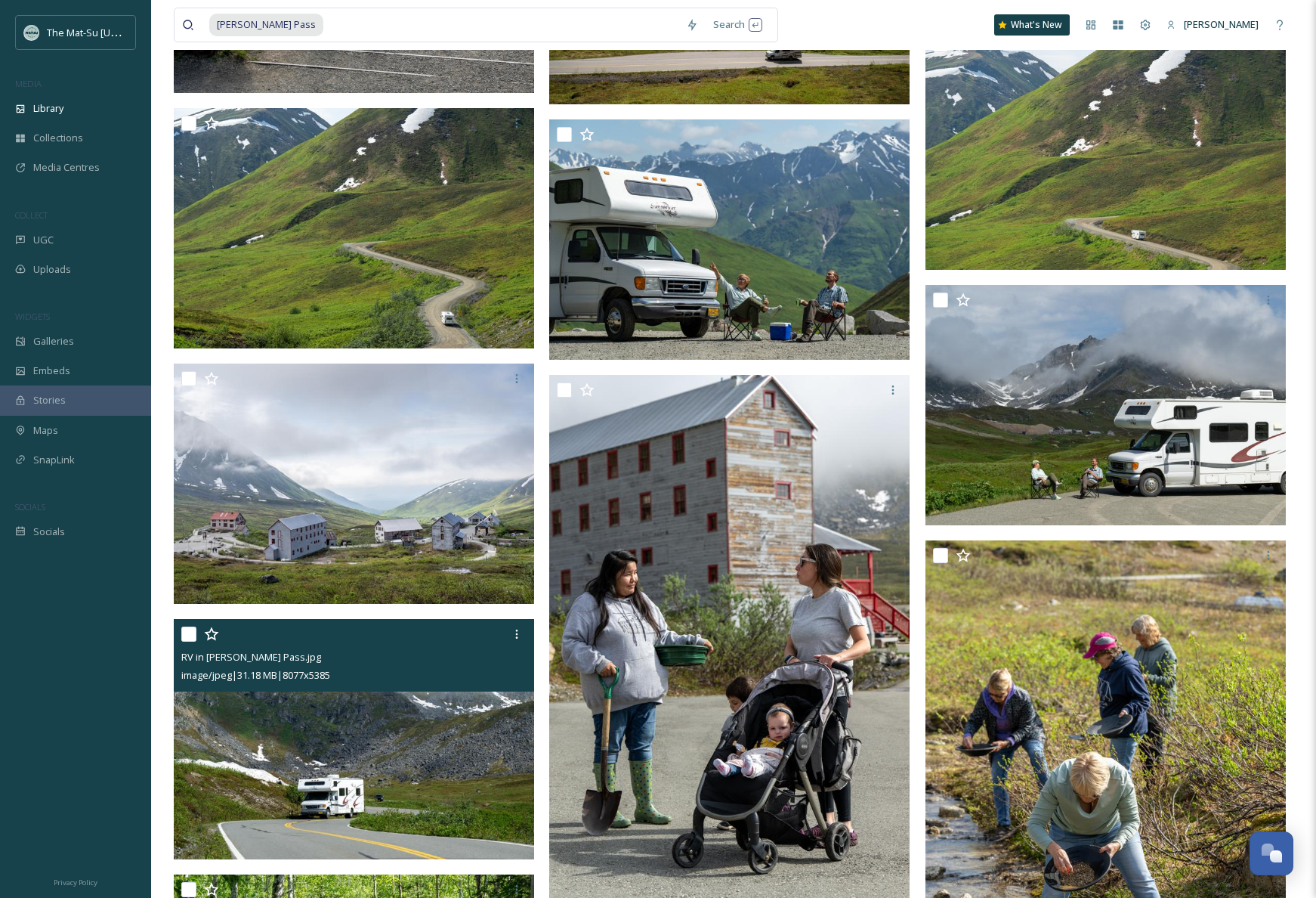
copy div "Independence Mine.jpg image/jpeg | 26.59 MB | 8256 x 5504 © [PERSON_NAME]"
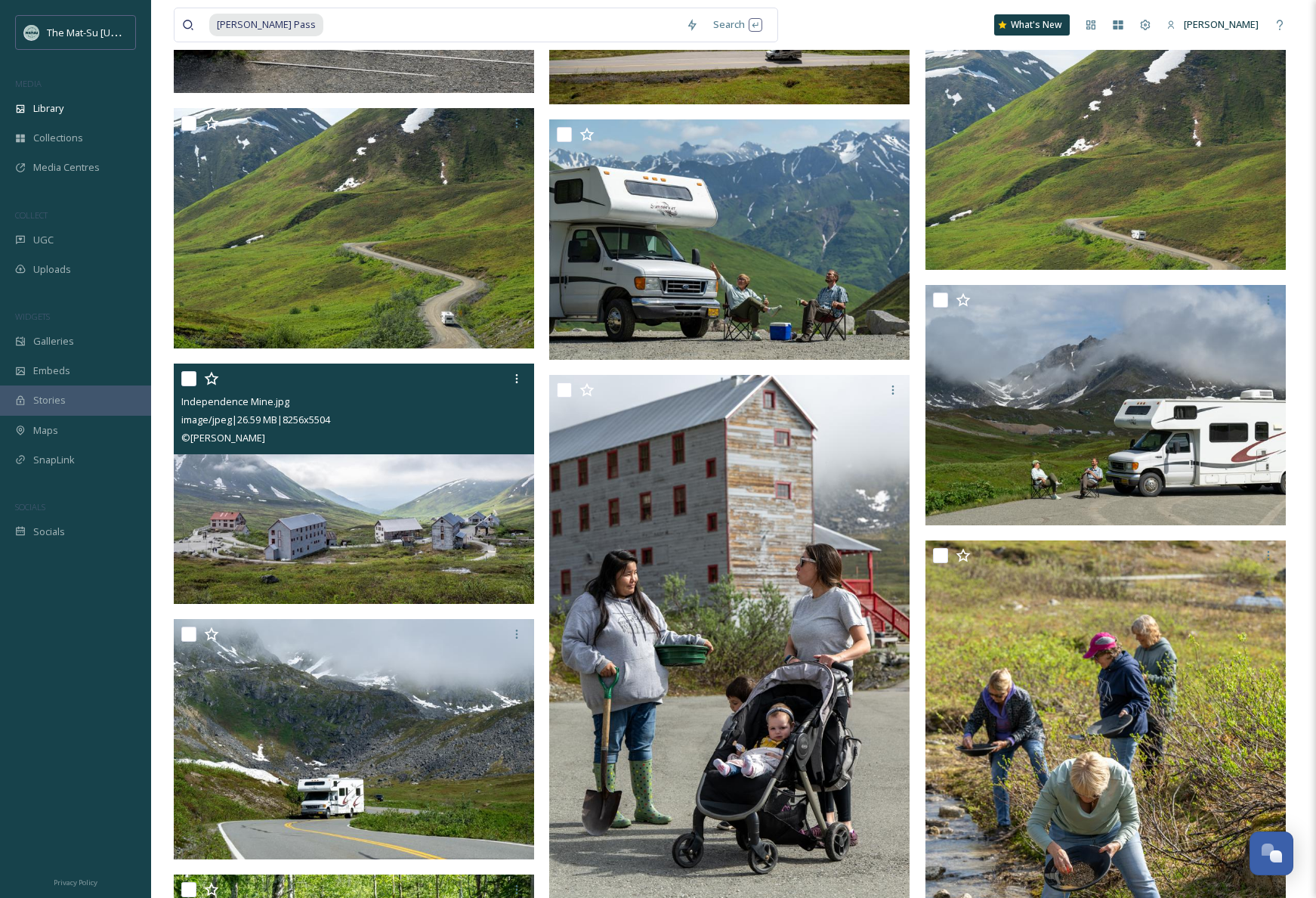
click at [393, 503] on img at bounding box center [354, 483] width 360 height 240
checkbox input "true"
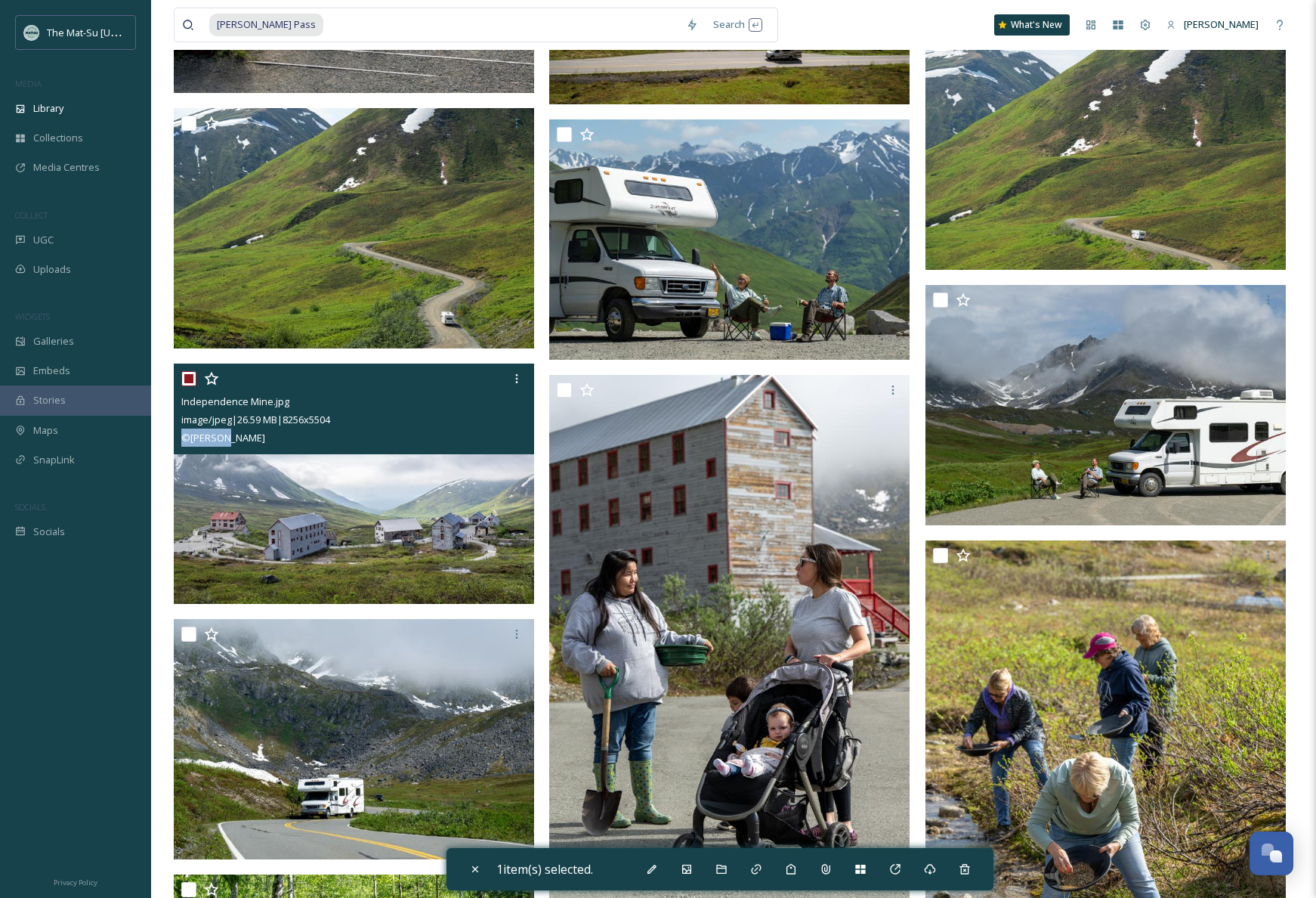
drag, startPoint x: 241, startPoint y: 437, endPoint x: 770, endPoint y: 440, distance: 529.0
click at [185, 436] on div "© [PERSON_NAME]" at bounding box center [355, 438] width 349 height 18
drag, startPoint x: 239, startPoint y: 438, endPoint x: 234, endPoint y: 444, distance: 7.8
copy div "Independence Mine.jpg image/jpeg | 26.59 MB | 8256 x 5504 © [PERSON_NAME]"
drag, startPoint x: 181, startPoint y: 405, endPoint x: 235, endPoint y: 435, distance: 61.8
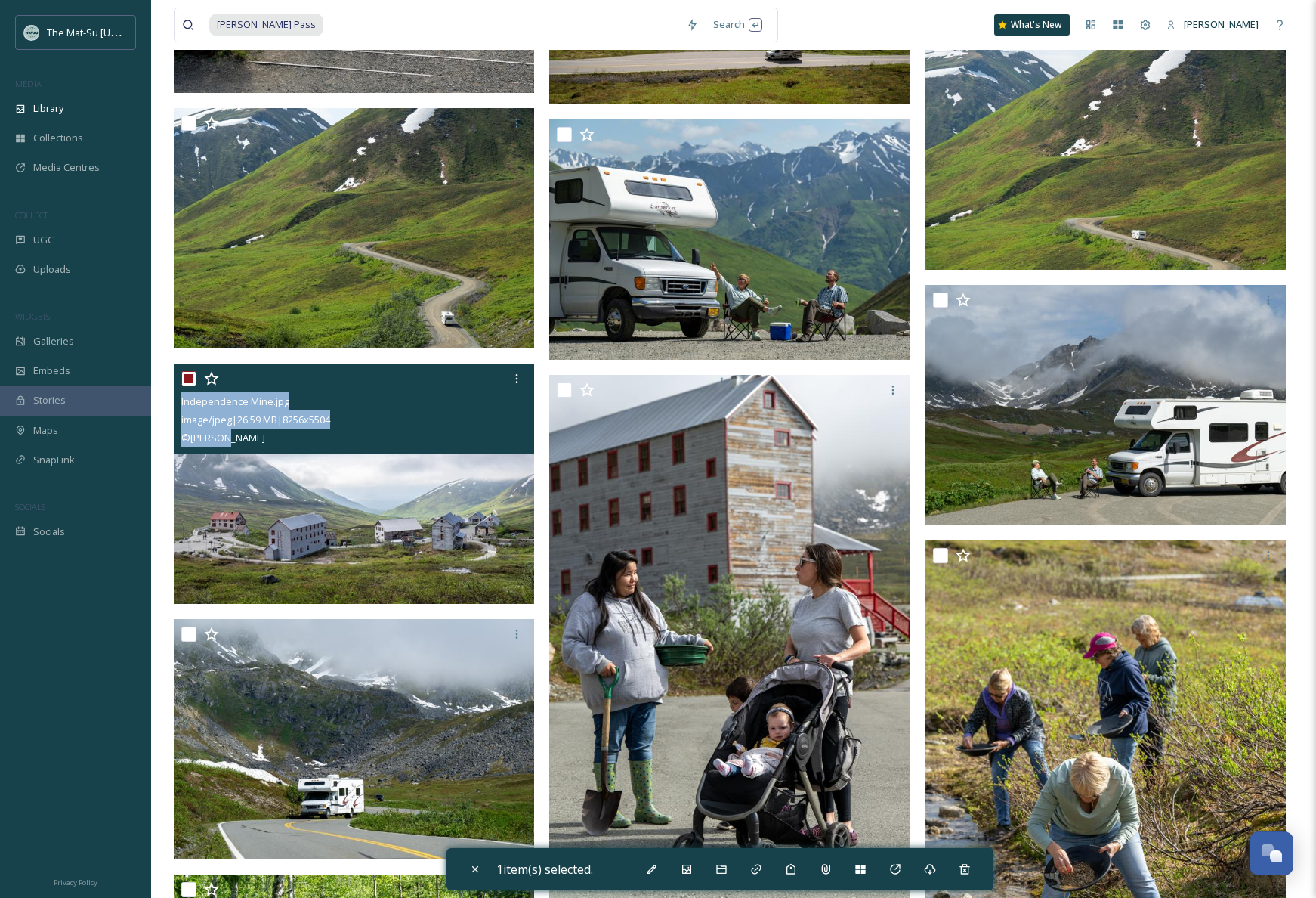
click at [235, 434] on div "Independence Mine.jpg image/jpeg | 26.59 MB | 8256 x 5504 © [PERSON_NAME]" at bounding box center [354, 409] width 360 height 91
copy div "Independence Mine.jpg image/jpeg | 26.59 MB | 8256 x 5504 © [PERSON_NAME]"
